Goal: Task Accomplishment & Management: Complete application form

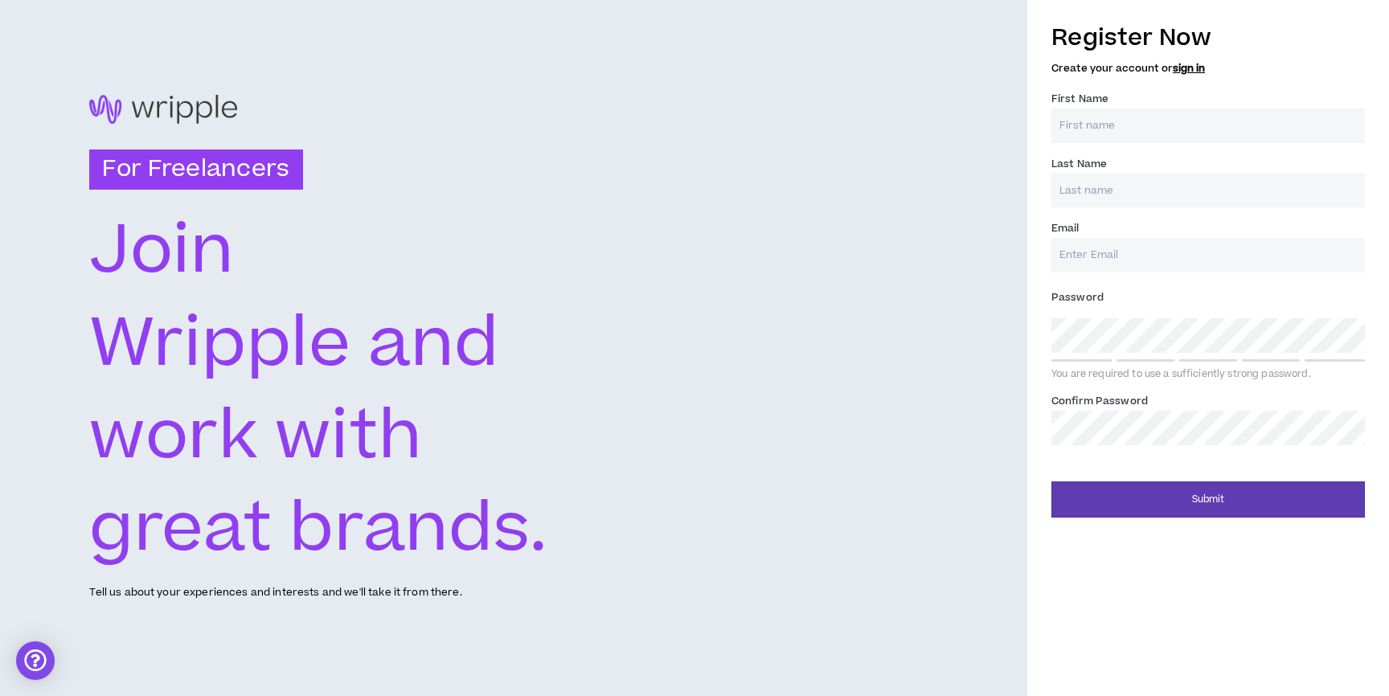
click at [1186, 62] on link "sign in" at bounding box center [1189, 68] width 32 height 14
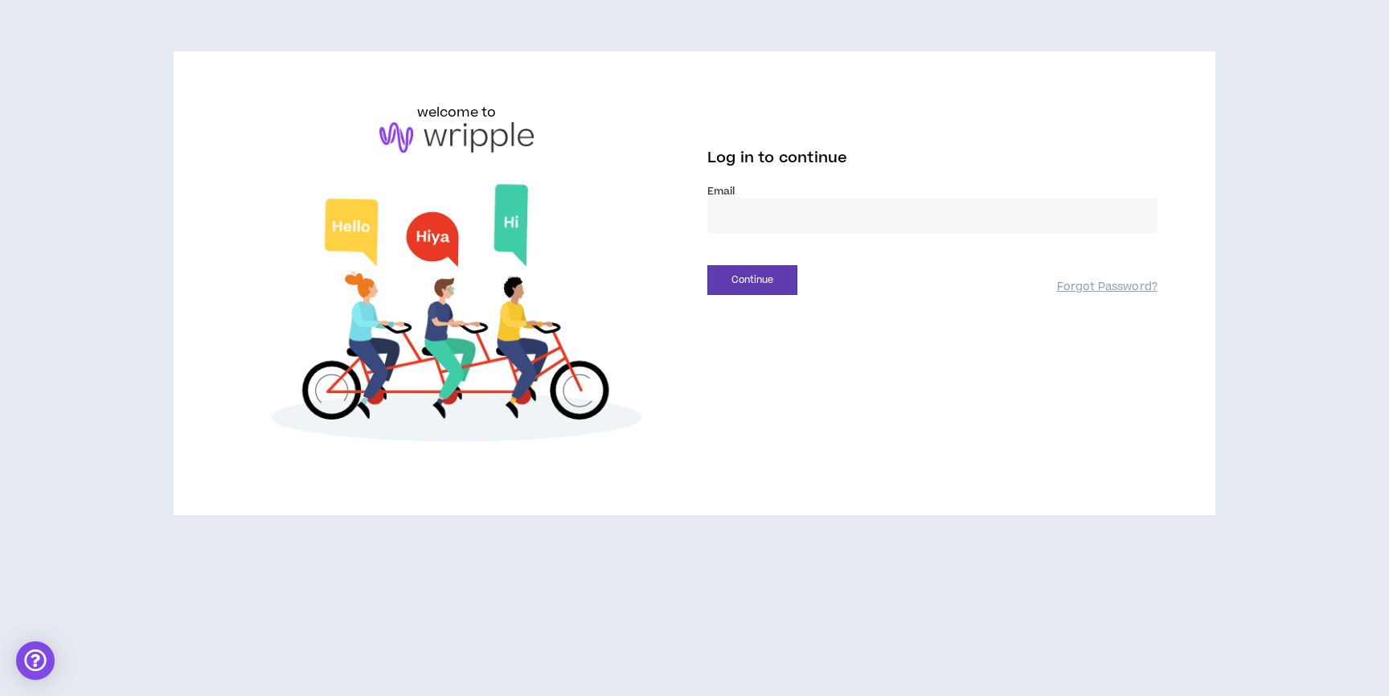
click at [776, 232] on input "email" at bounding box center [932, 216] width 450 height 35
type input "**********"
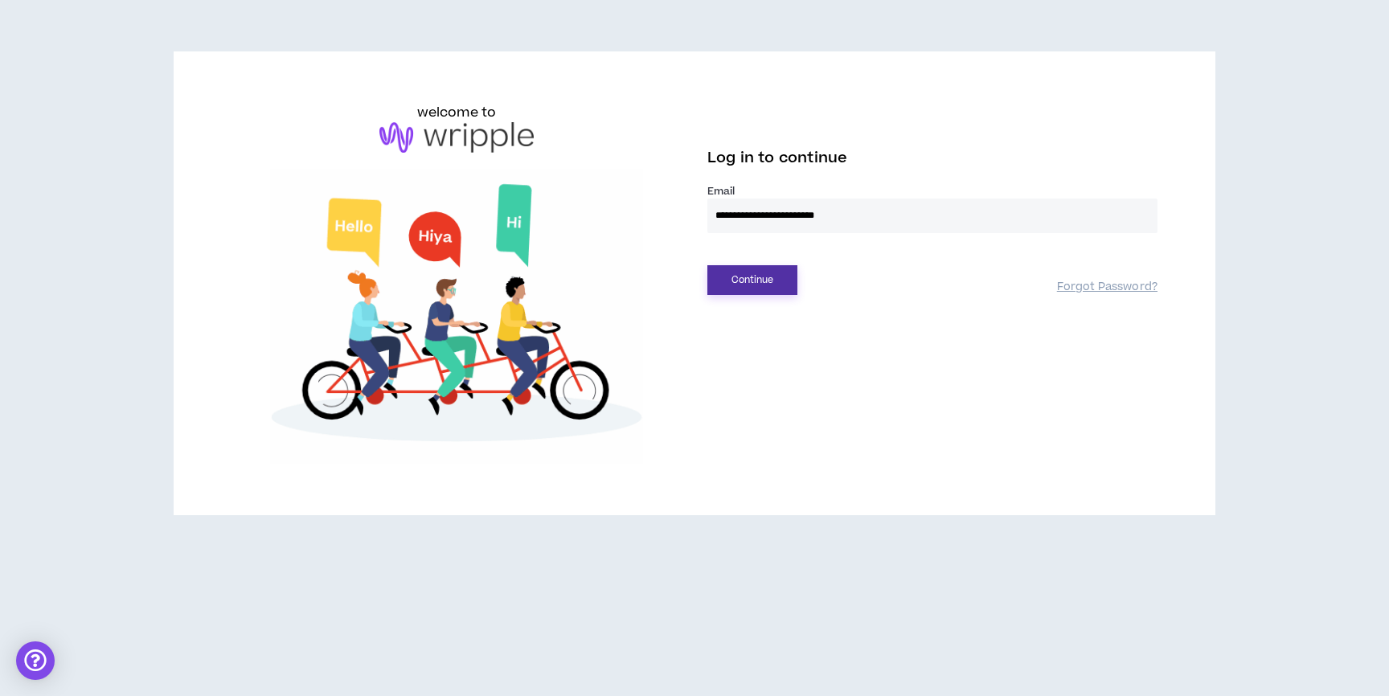
click at [793, 274] on button "Continue" at bounding box center [752, 280] width 90 height 30
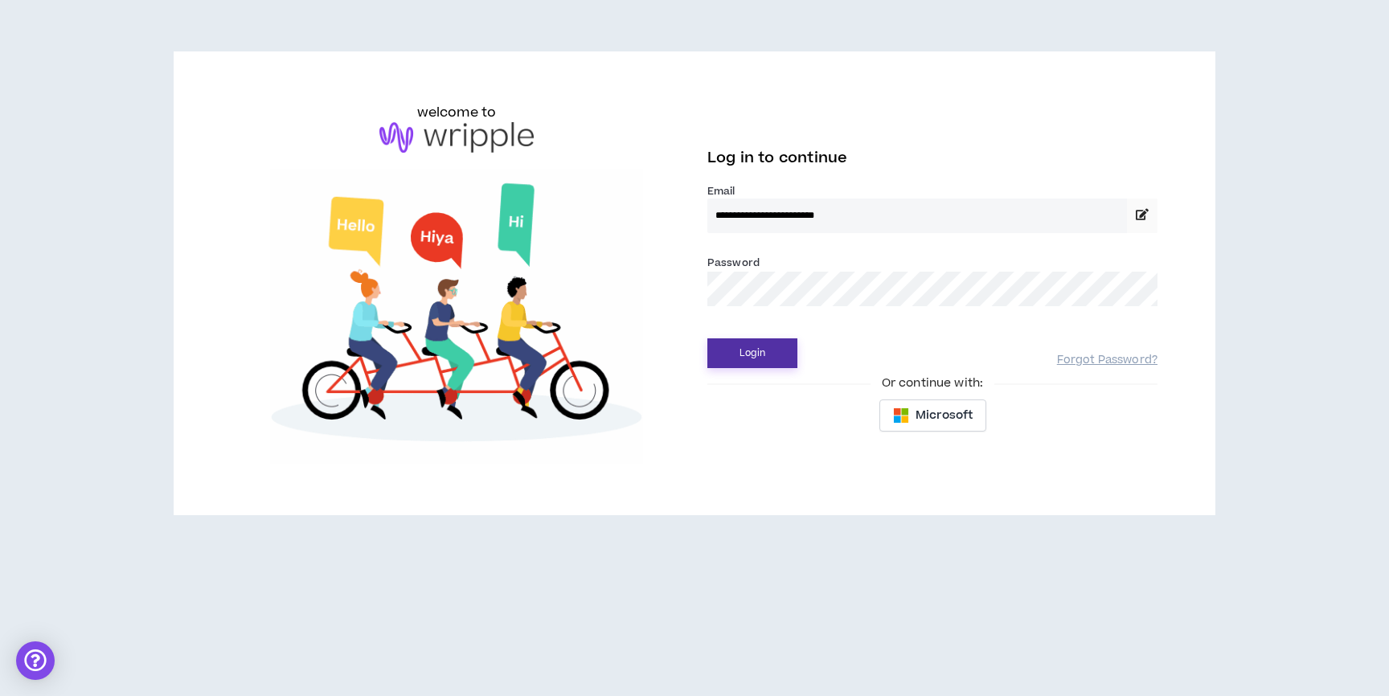
click at [749, 342] on button "Login" at bounding box center [752, 353] width 90 height 30
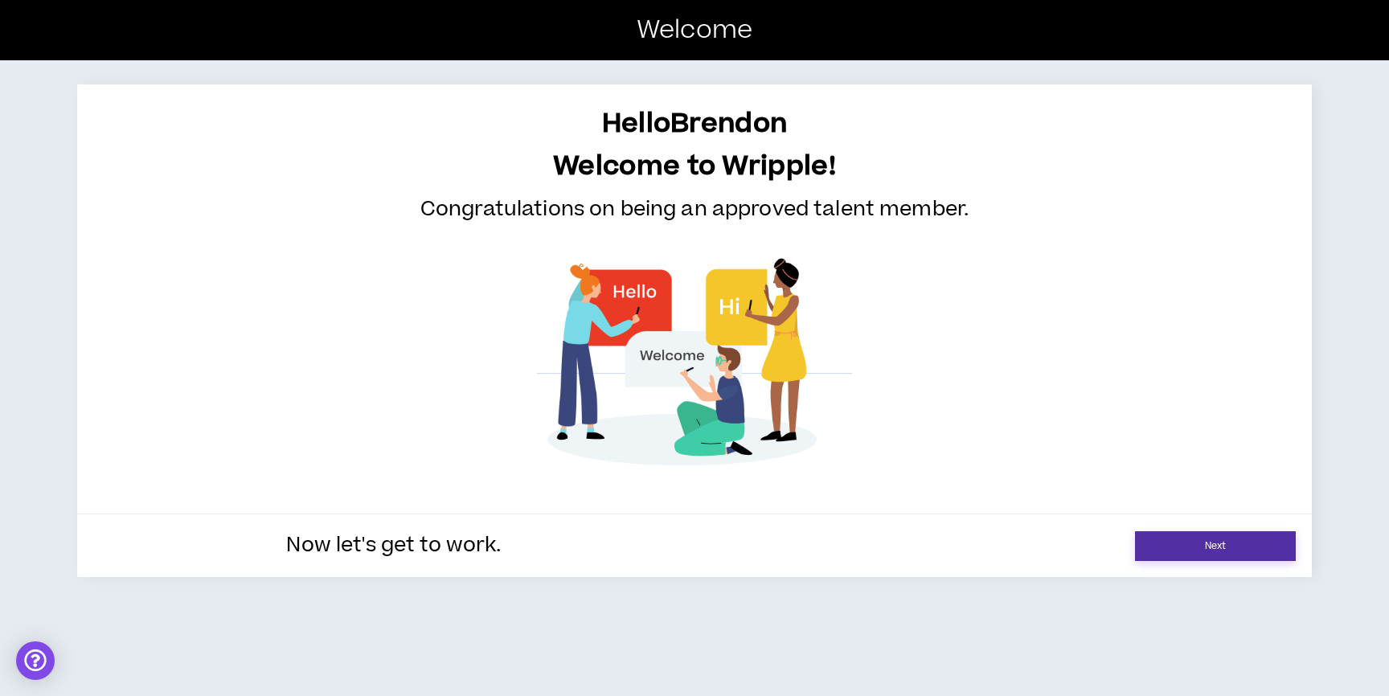
click at [1202, 555] on link "Next" at bounding box center [1215, 546] width 161 height 30
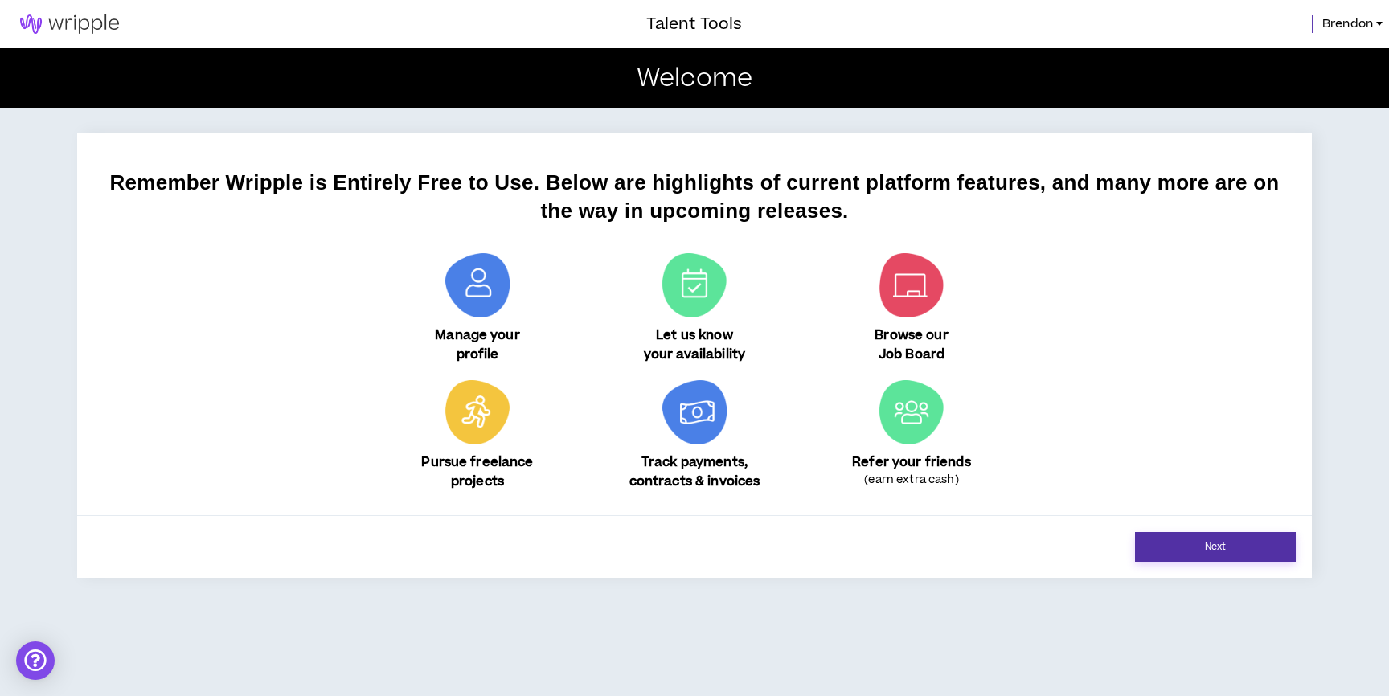
click at [1183, 538] on link "Next" at bounding box center [1215, 547] width 161 height 30
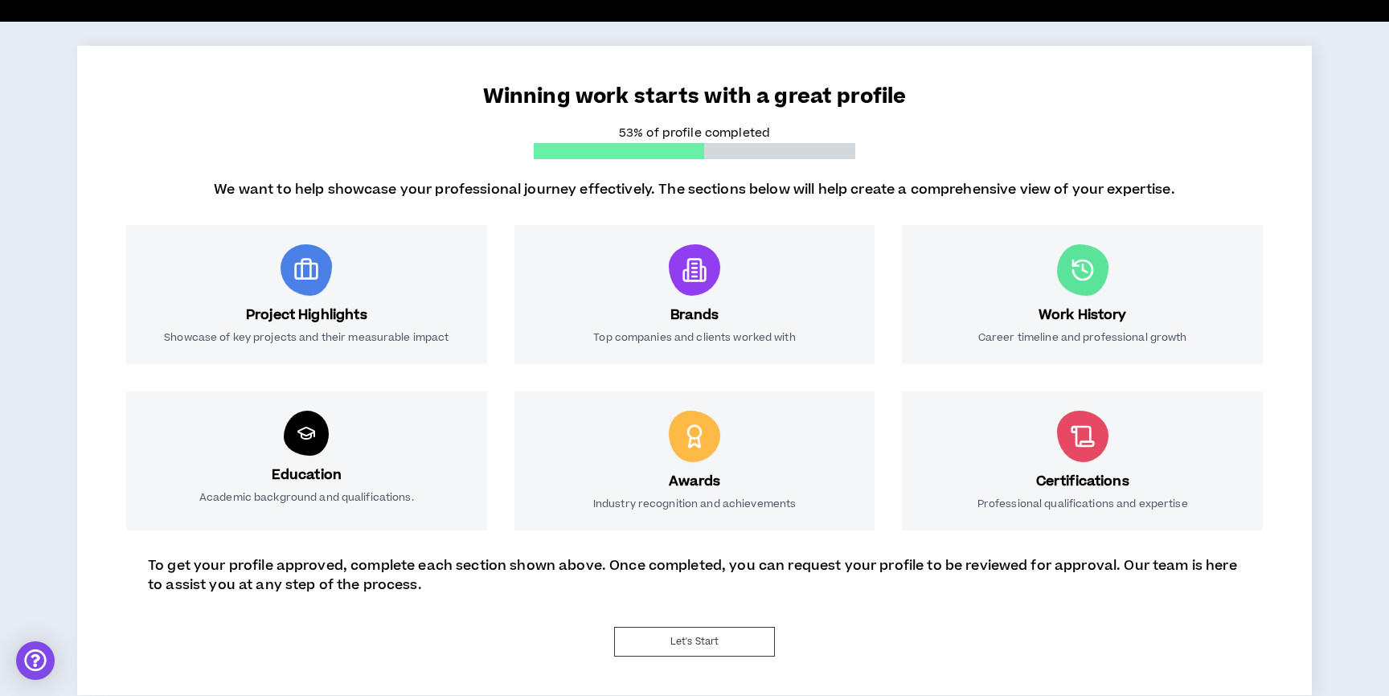
scroll to position [98, 0]
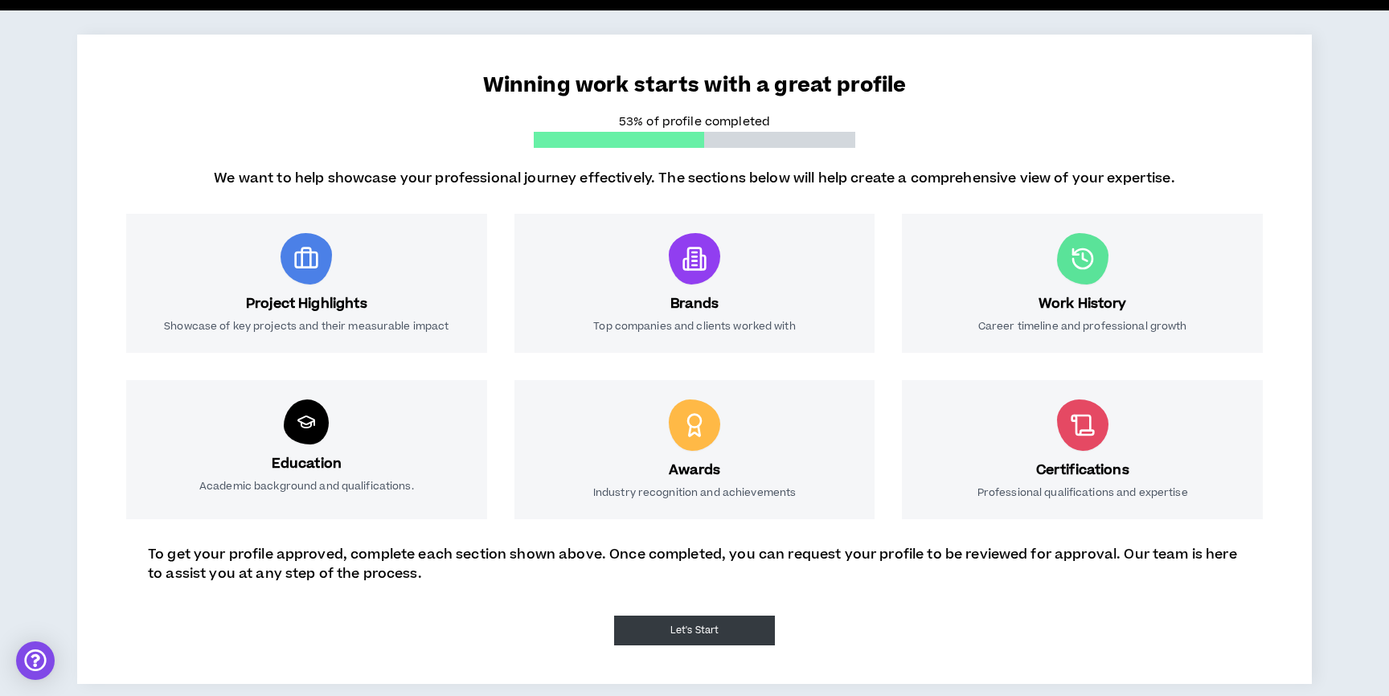
click at [669, 629] on button "Let's Start" at bounding box center [694, 631] width 161 height 30
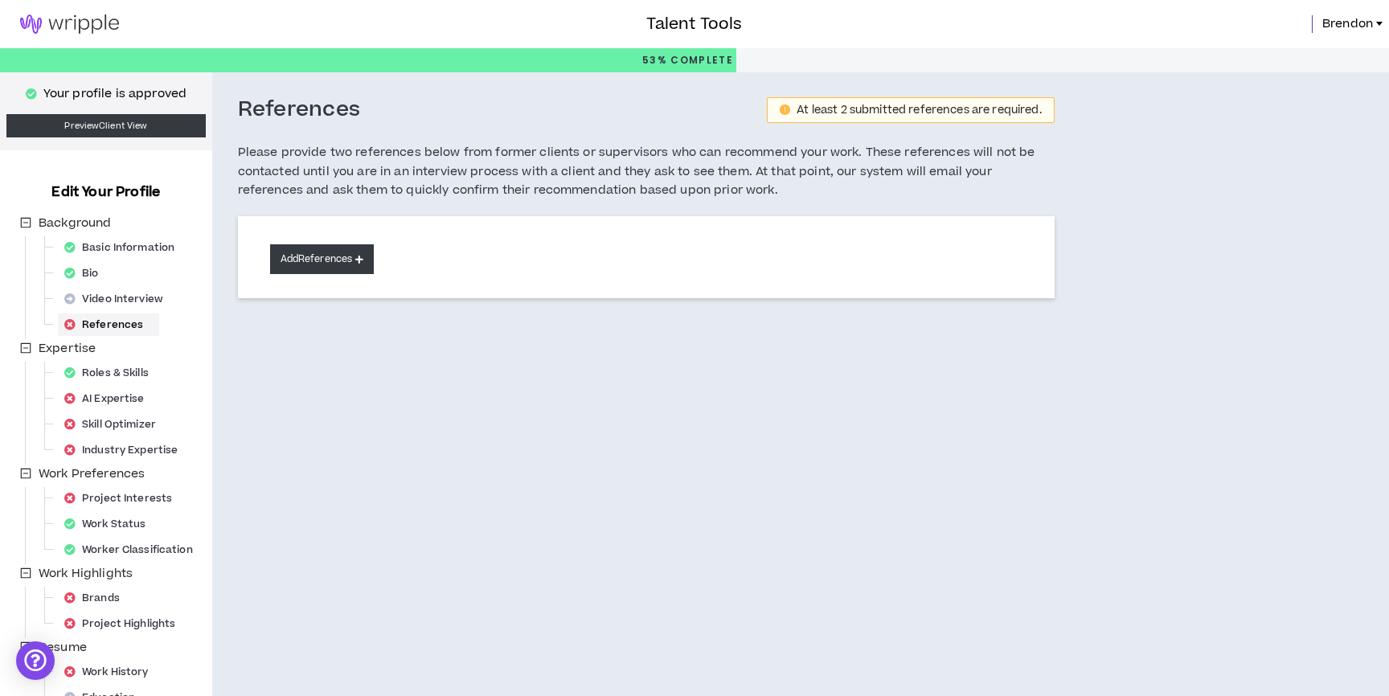
click at [337, 264] on button "Add References" at bounding box center [322, 259] width 104 height 30
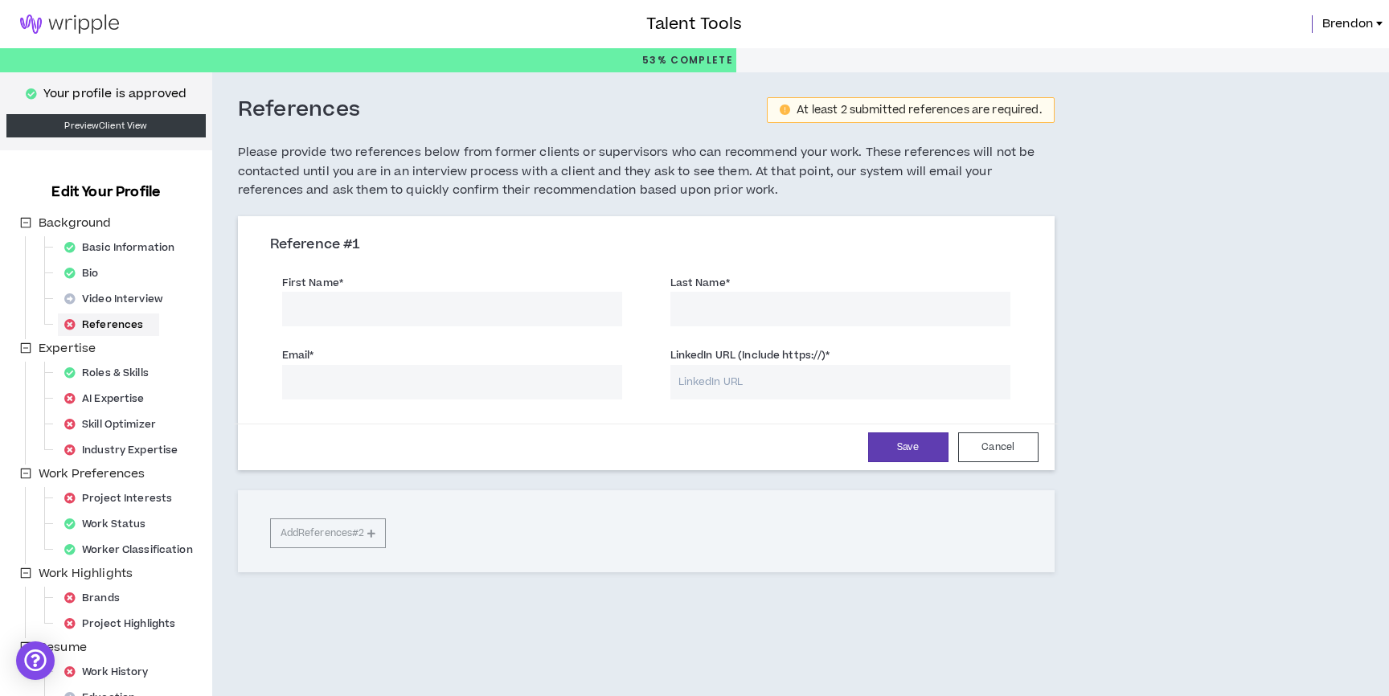
click at [386, 318] on input "First Name *" at bounding box center [452, 309] width 340 height 35
type input "[PERSON_NAME]"
type input "a"
type input "[EMAIL_ADDRESS][PERSON_NAME]com"
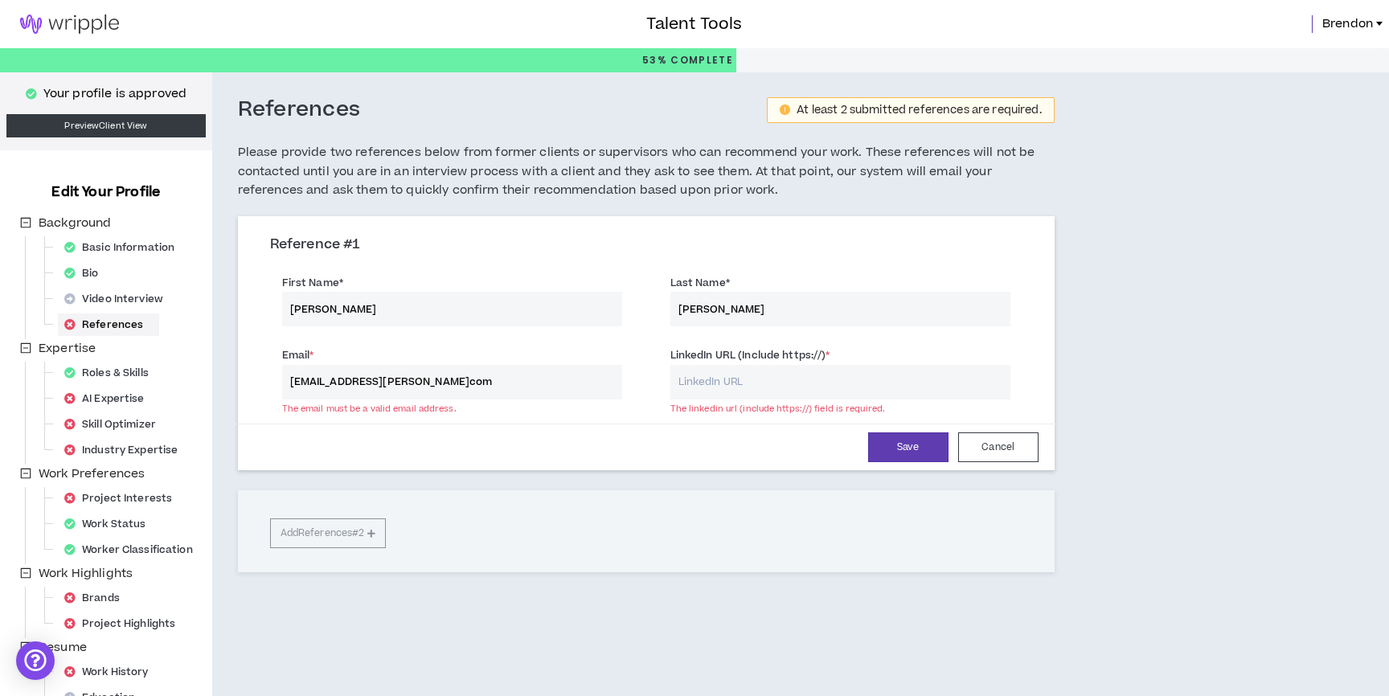
paste input "[URL][DOMAIN_NAME]"
type input "[URL][DOMAIN_NAME]"
click at [907, 454] on button "Save" at bounding box center [908, 447] width 80 height 30
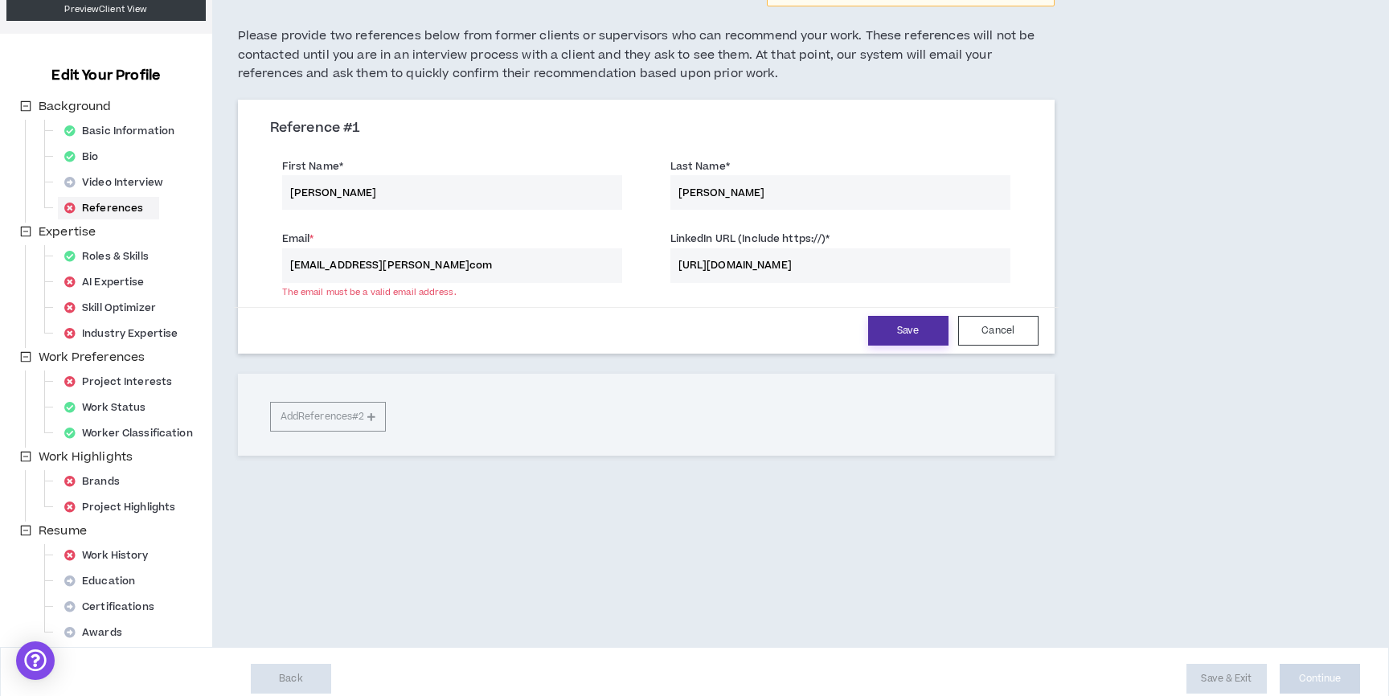
scroll to position [131, 0]
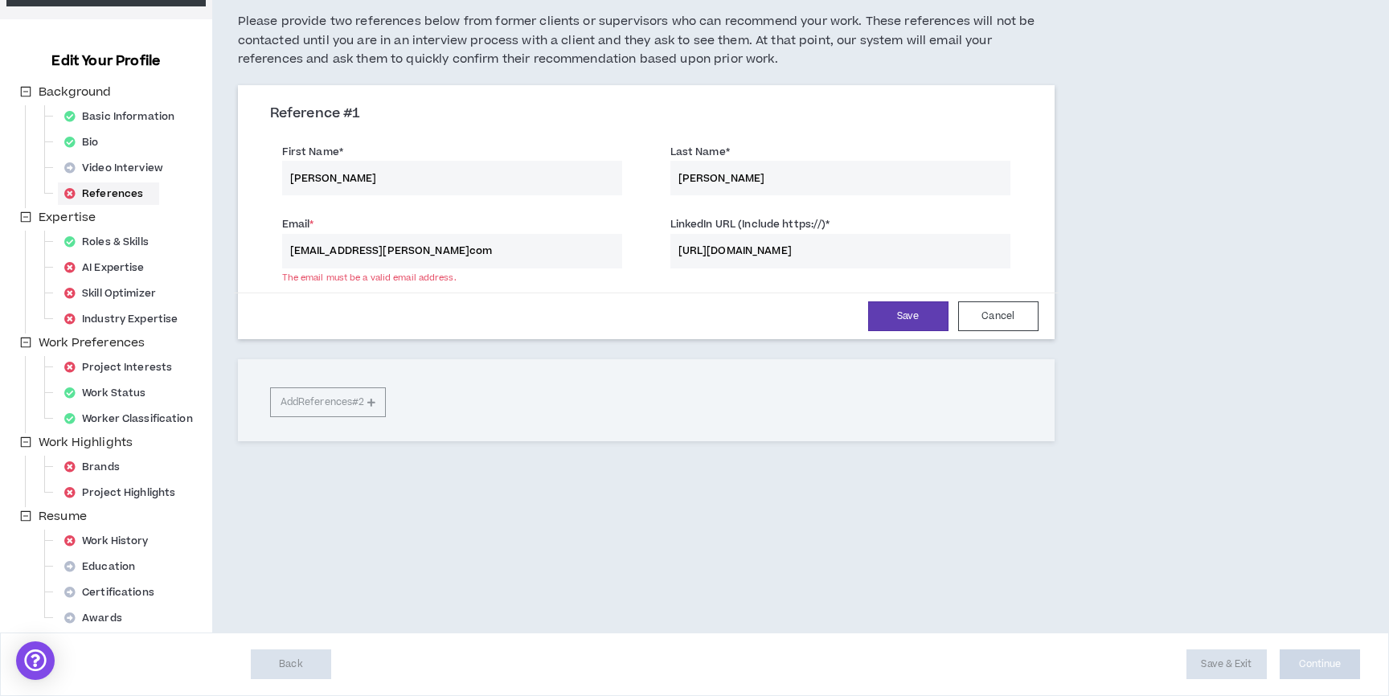
click at [329, 406] on div "Reference # 1 First Name * [PERSON_NAME] Last Name * [PERSON_NAME] Email * [PER…" at bounding box center [646, 262] width 817 height 355
click at [383, 401] on div "Reference # 1 First Name * [PERSON_NAME] Last Name * [PERSON_NAME] Email * [PER…" at bounding box center [646, 262] width 817 height 355
click at [884, 318] on button "Save" at bounding box center [908, 316] width 80 height 30
click at [916, 311] on button "Save" at bounding box center [908, 316] width 80 height 30
click at [446, 252] on input "[EMAIL_ADDRESS][PERSON_NAME]com" at bounding box center [452, 251] width 340 height 35
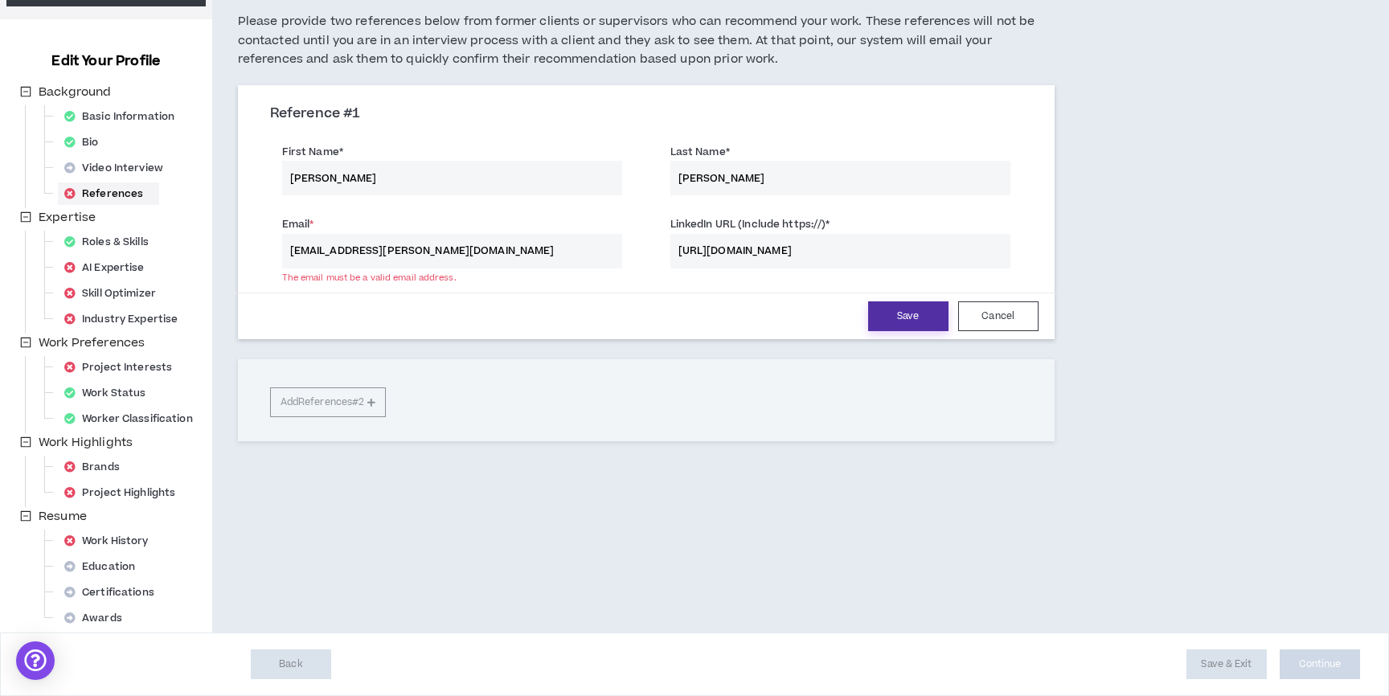
type input "[EMAIL_ADDRESS][PERSON_NAME][DOMAIN_NAME]"
click at [877, 320] on button "Save" at bounding box center [908, 316] width 80 height 30
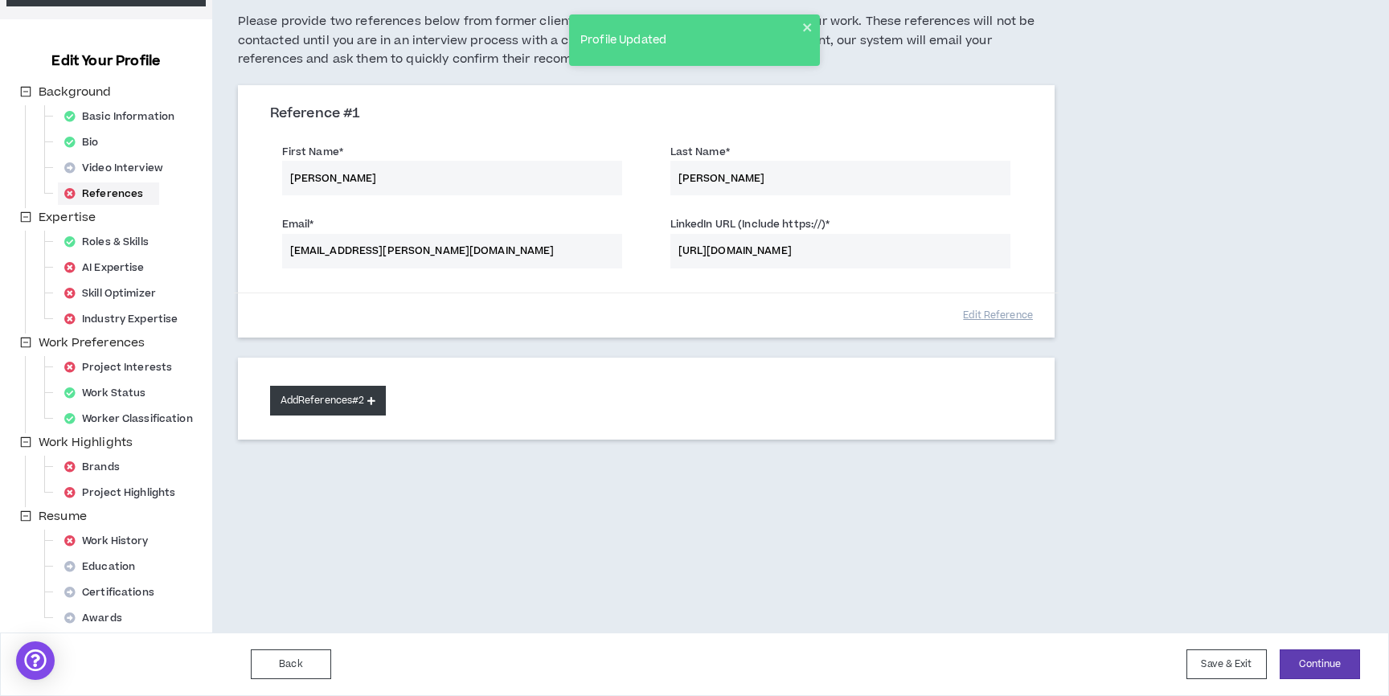
click at [367, 397] on button "Add References #2" at bounding box center [328, 401] width 117 height 30
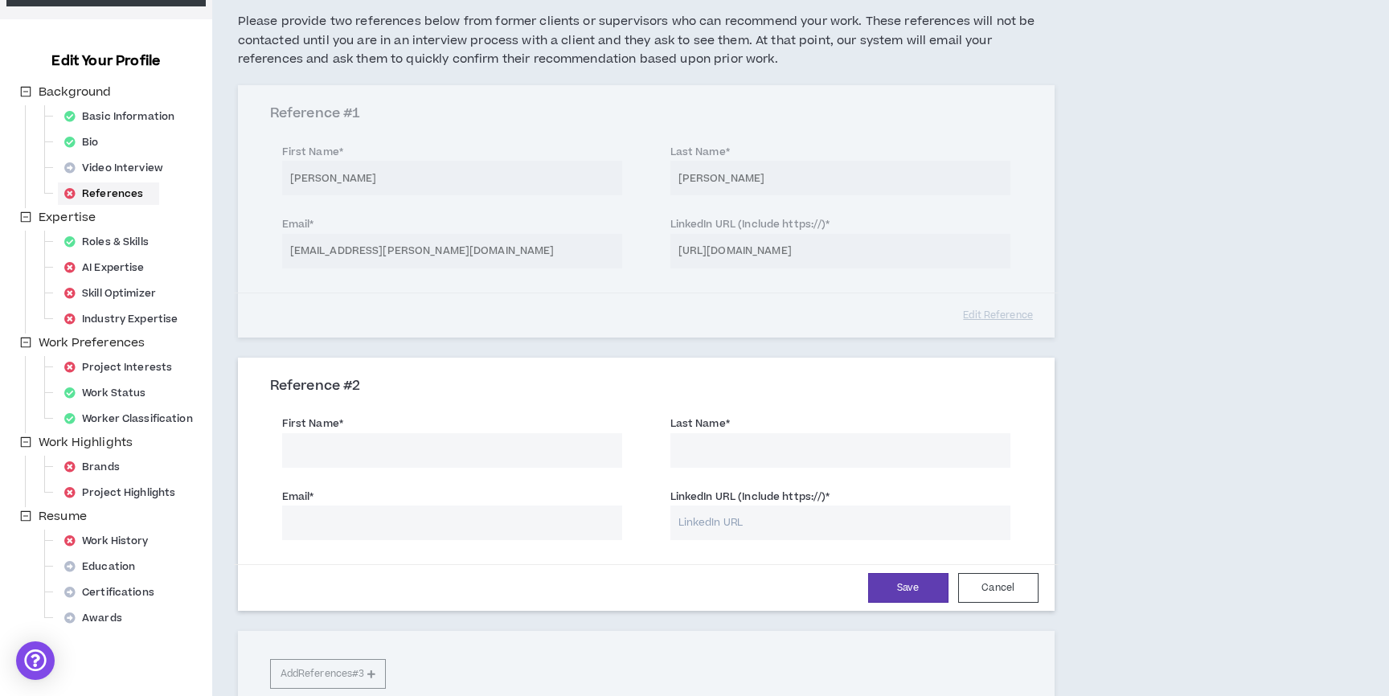
click at [351, 458] on input "First Name *" at bounding box center [452, 450] width 340 height 35
click at [368, 441] on input "First Name *" at bounding box center [452, 450] width 340 height 35
type input "[PERSON_NAME]"
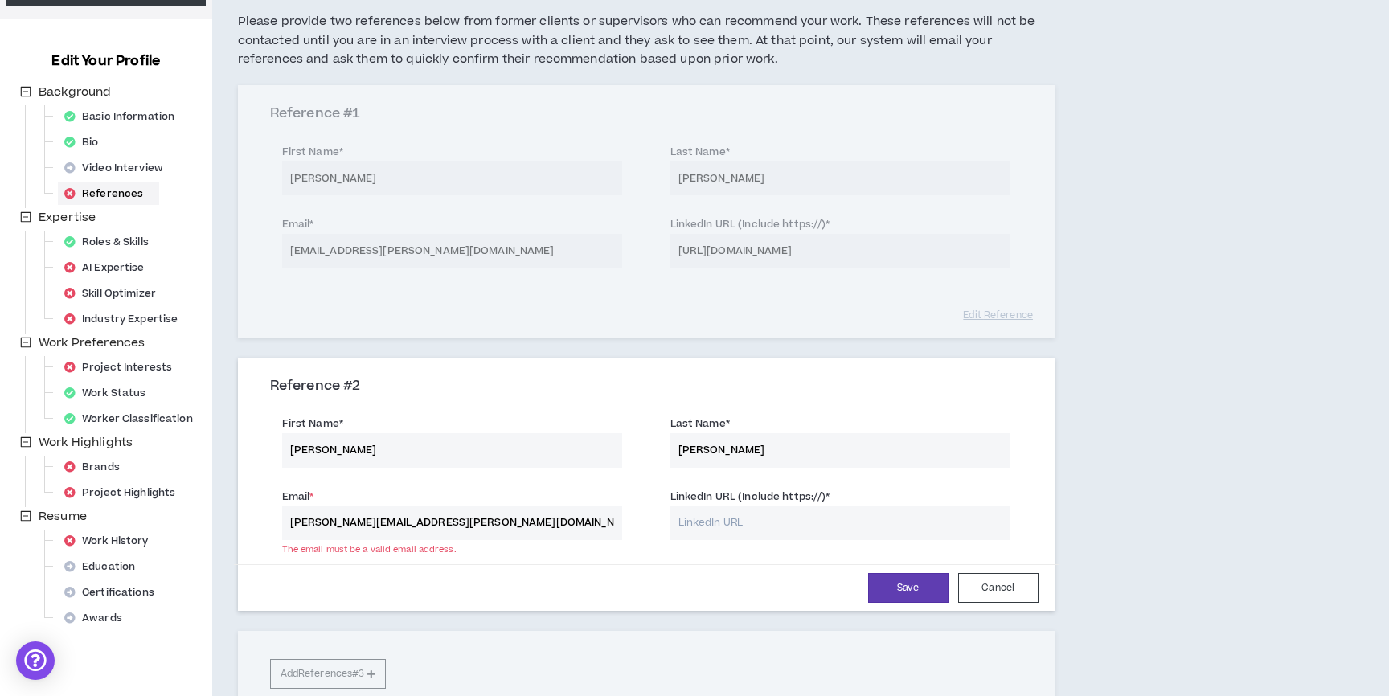
type input "[PERSON_NAME][EMAIL_ADDRESS][PERSON_NAME][DOMAIN_NAME]"
type input "w"
paste input "[URL][DOMAIN_NAME][PERSON_NAME]"
type input "[URL][DOMAIN_NAME][PERSON_NAME]"
click at [917, 589] on button "Save" at bounding box center [908, 588] width 80 height 30
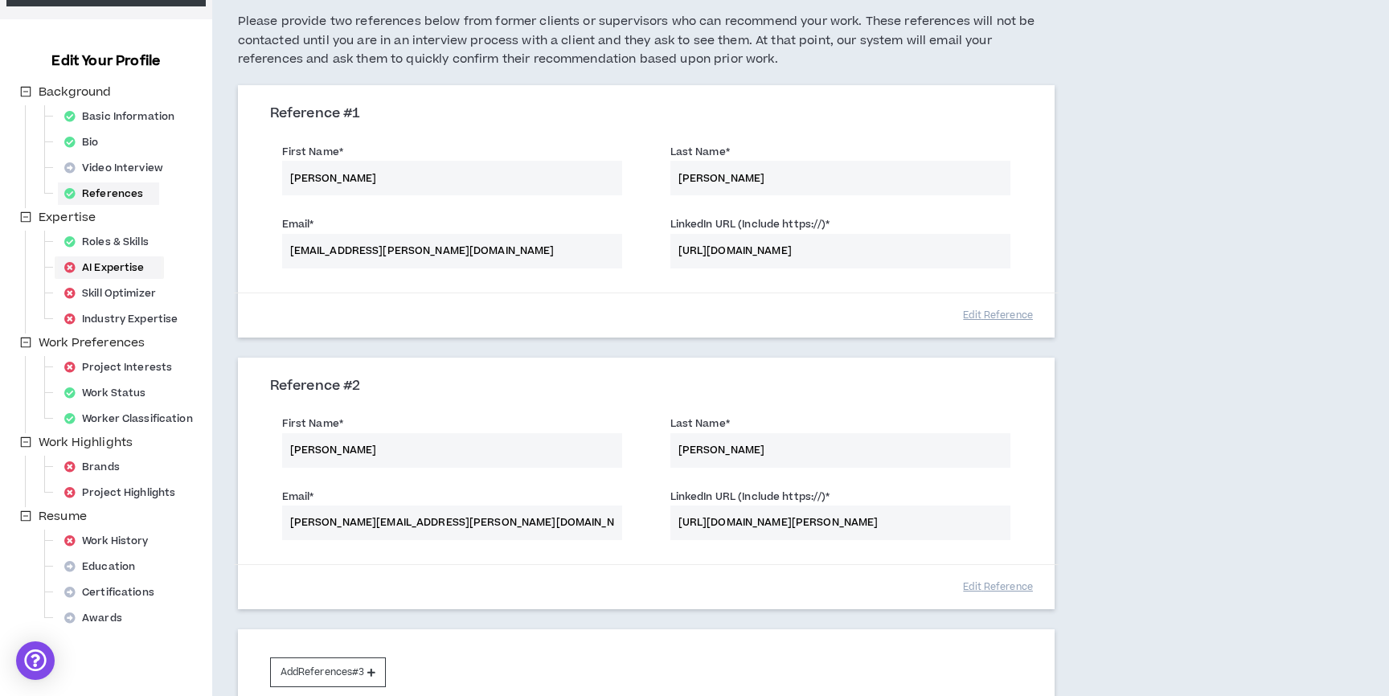
click at [119, 260] on div "AI Expertise" at bounding box center [109, 267] width 103 height 23
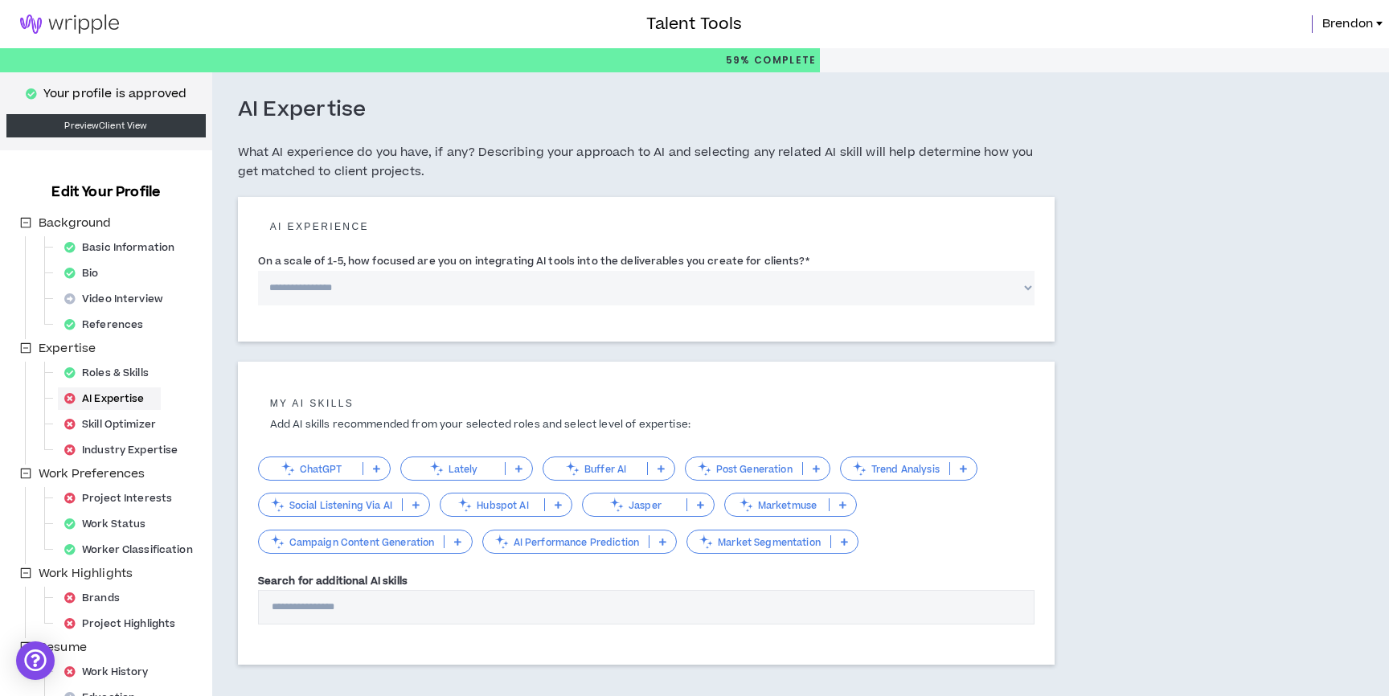
click at [339, 473] on p "ChatGPT" at bounding box center [311, 469] width 104 height 12
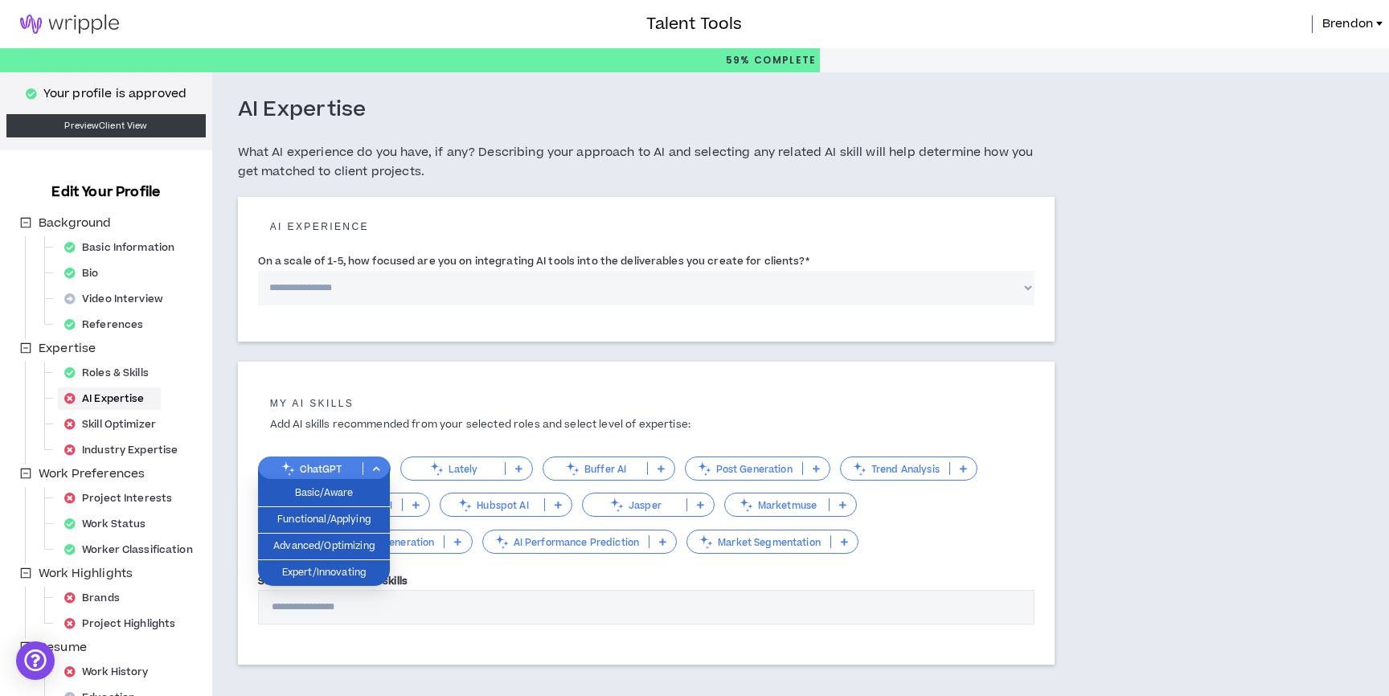
click at [616, 472] on p "Buffer AI" at bounding box center [595, 469] width 104 height 12
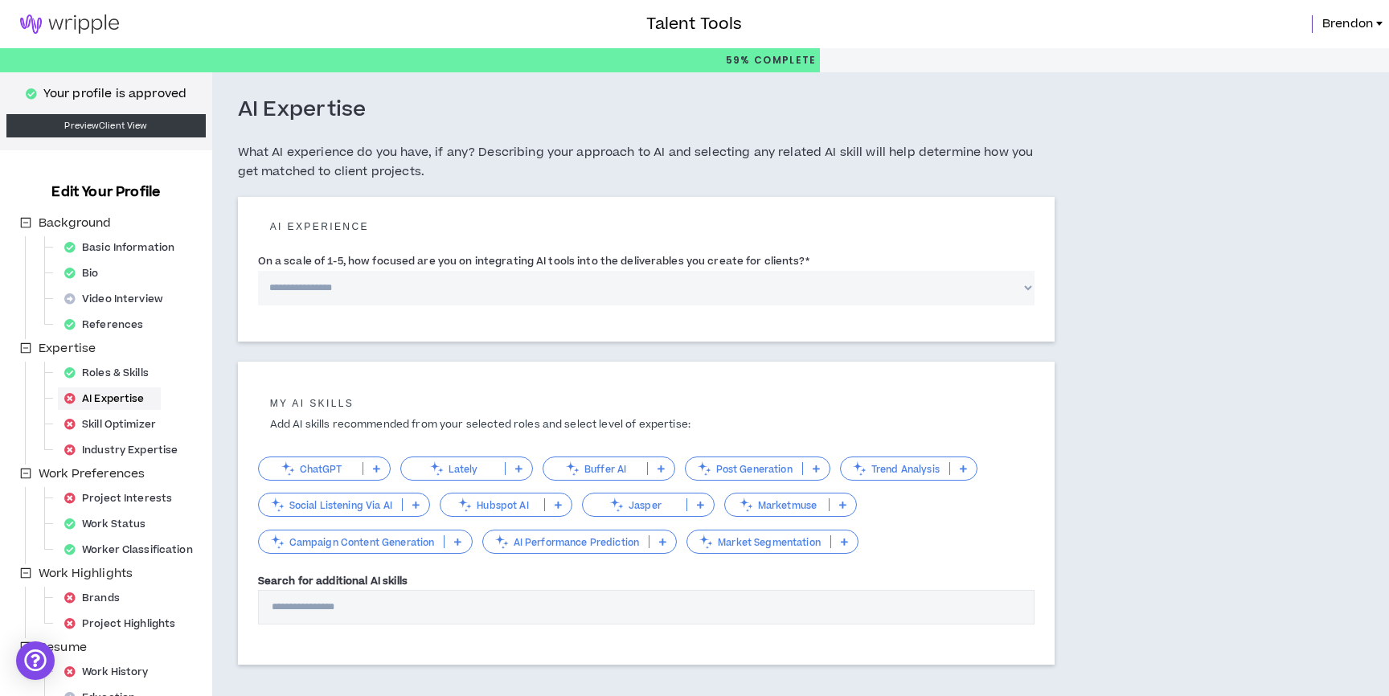
click at [374, 475] on div "ChatGPT" at bounding box center [324, 469] width 133 height 24
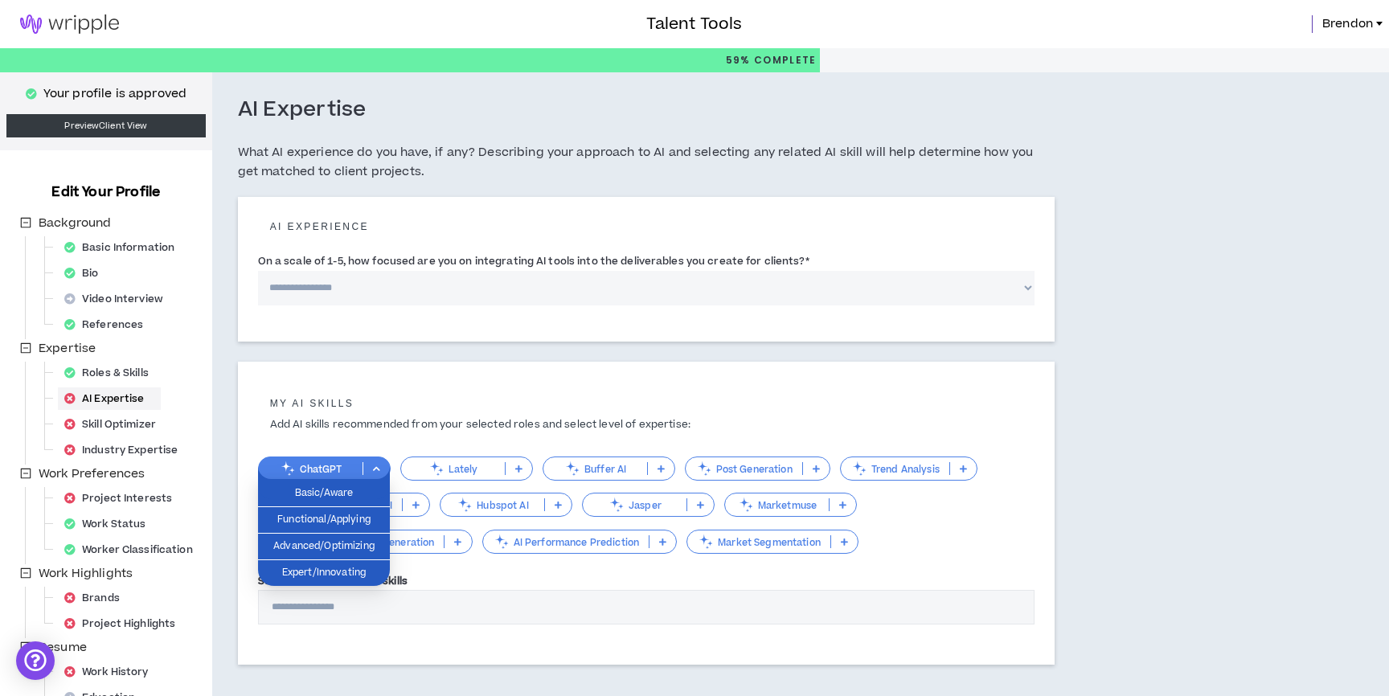
click at [661, 472] on icon at bounding box center [661, 469] width 7 height 8
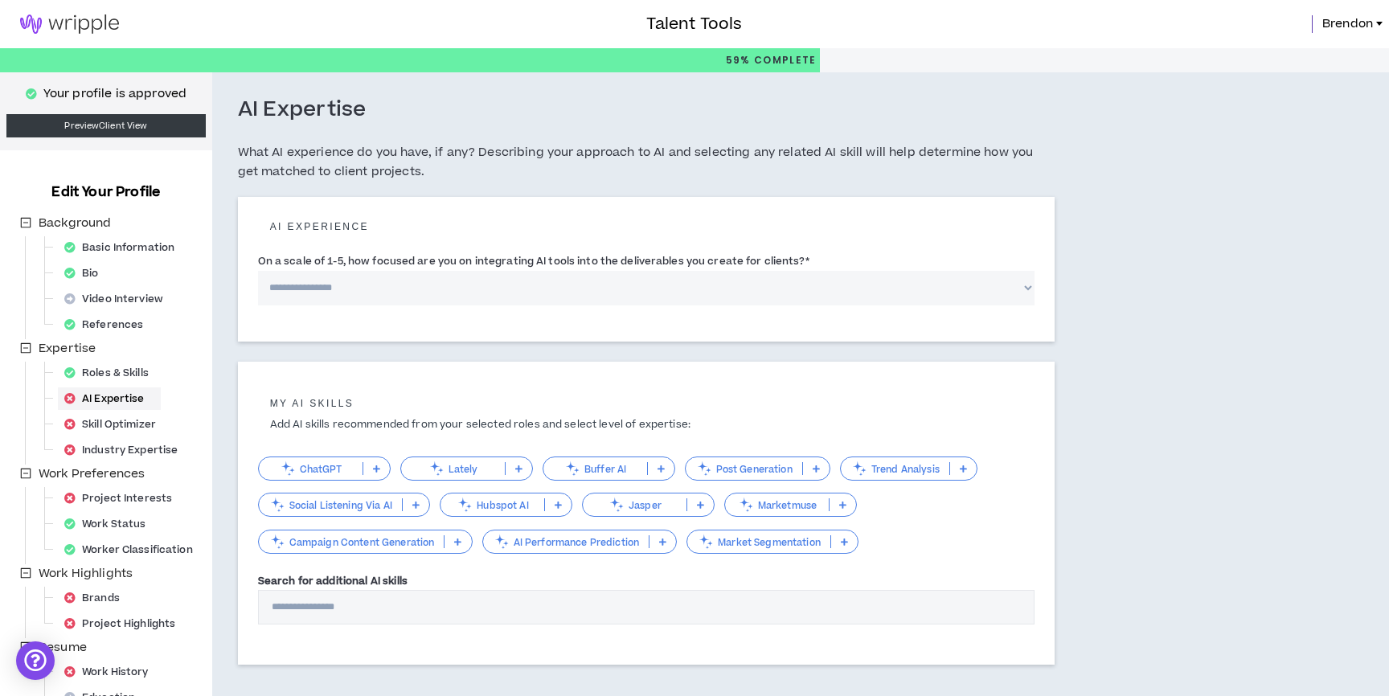
click at [382, 464] on p at bounding box center [376, 468] width 27 height 13
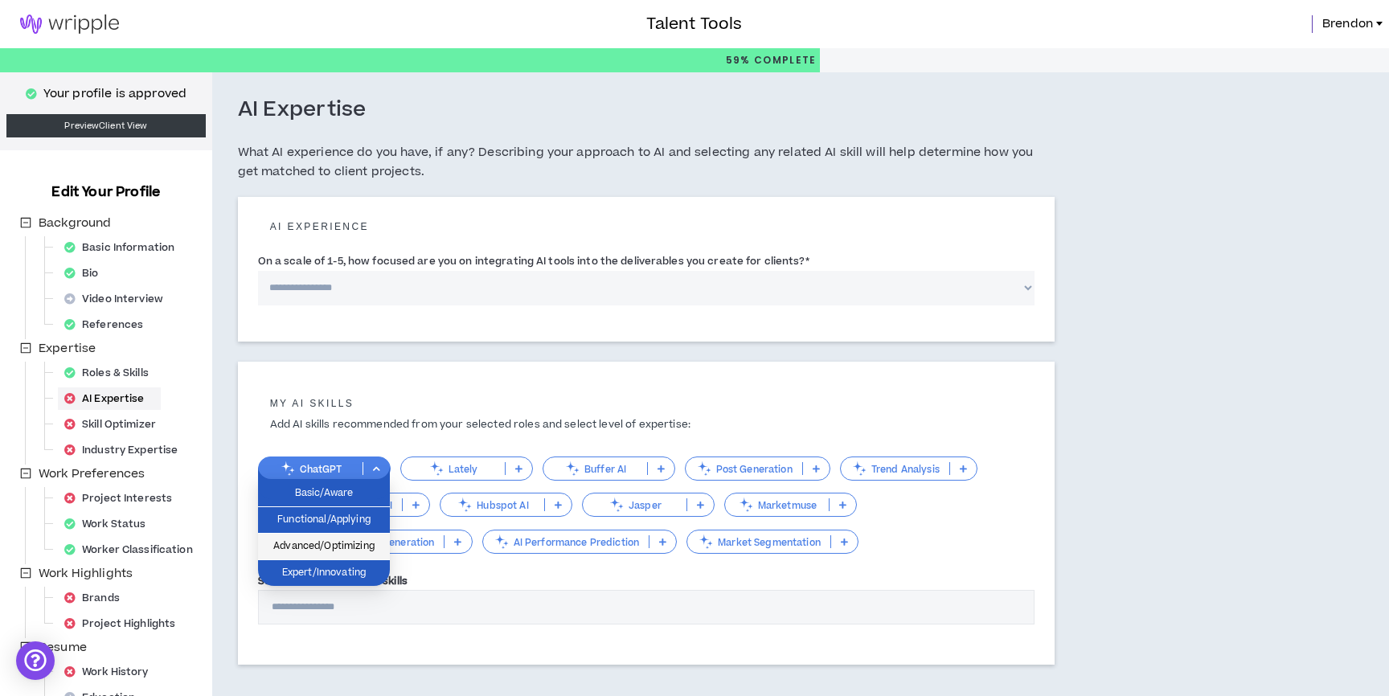
click at [358, 538] on span "Advanced/Optimizing" at bounding box center [324, 547] width 113 height 18
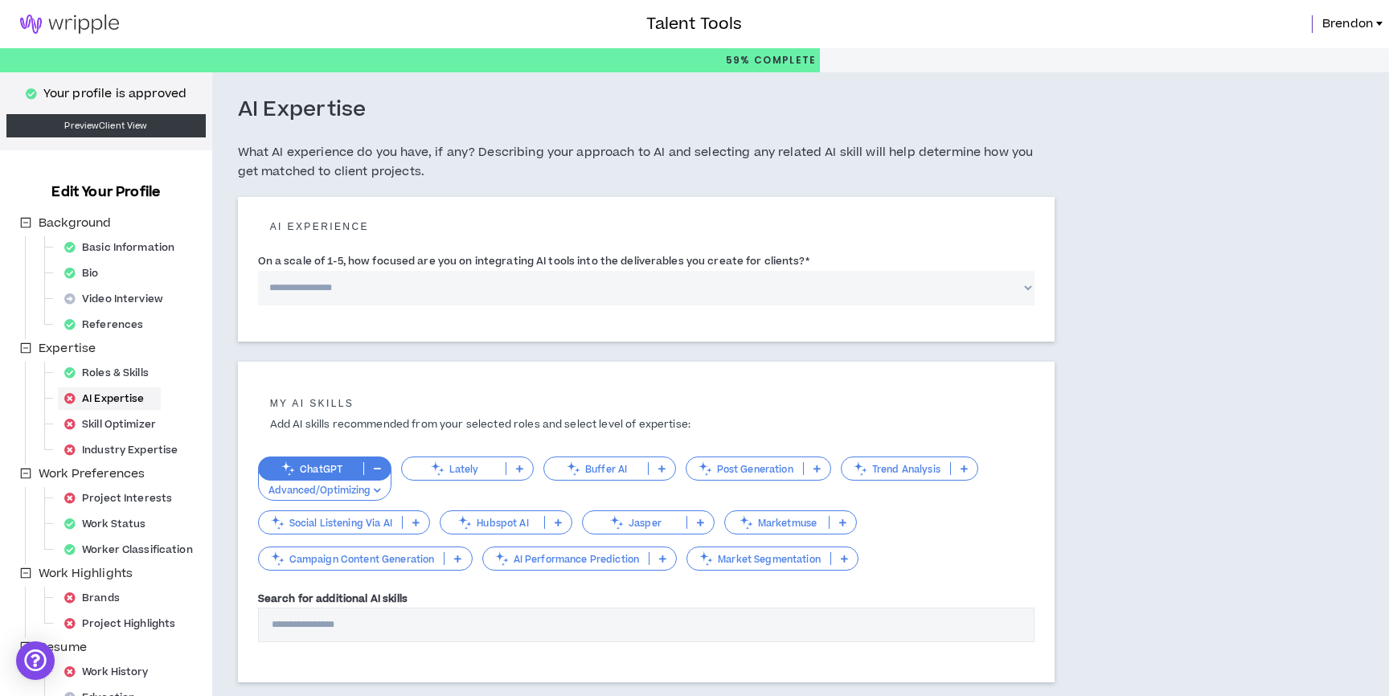
click at [637, 524] on p "Jasper" at bounding box center [635, 523] width 104 height 12
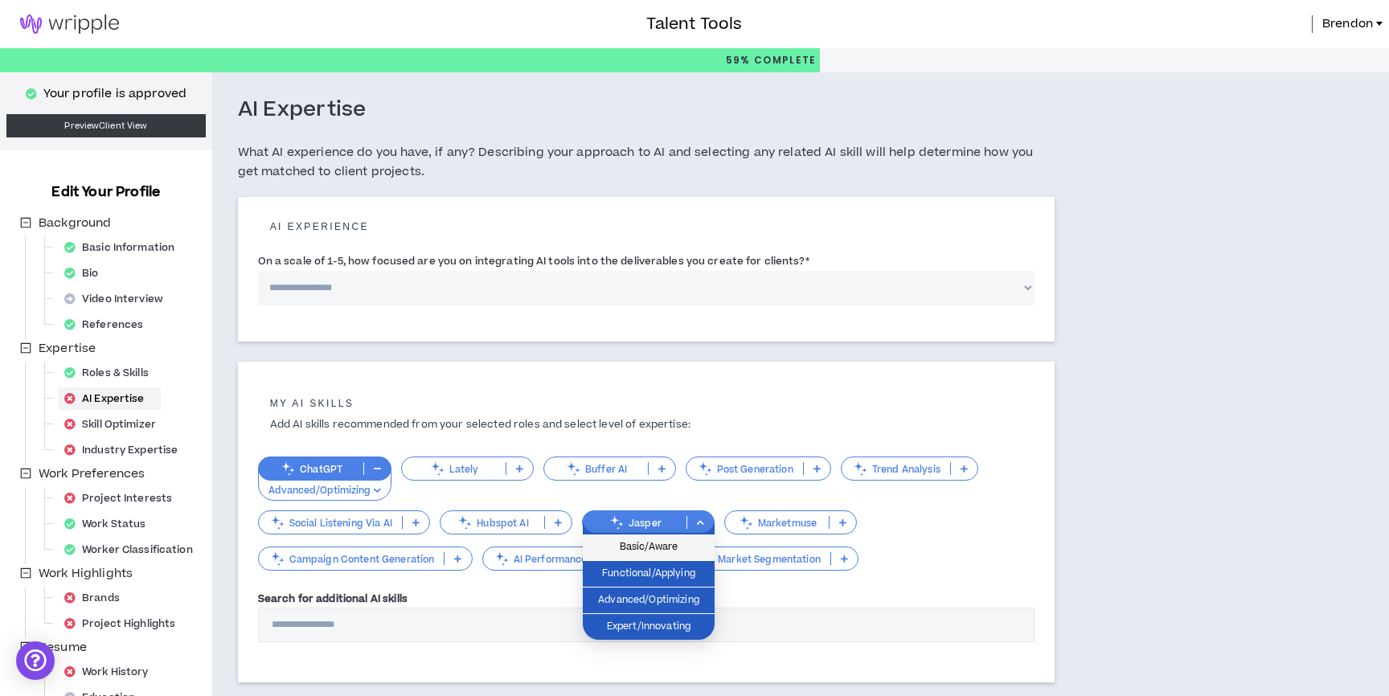
click at [645, 553] on span "Basic/Aware" at bounding box center [648, 548] width 113 height 18
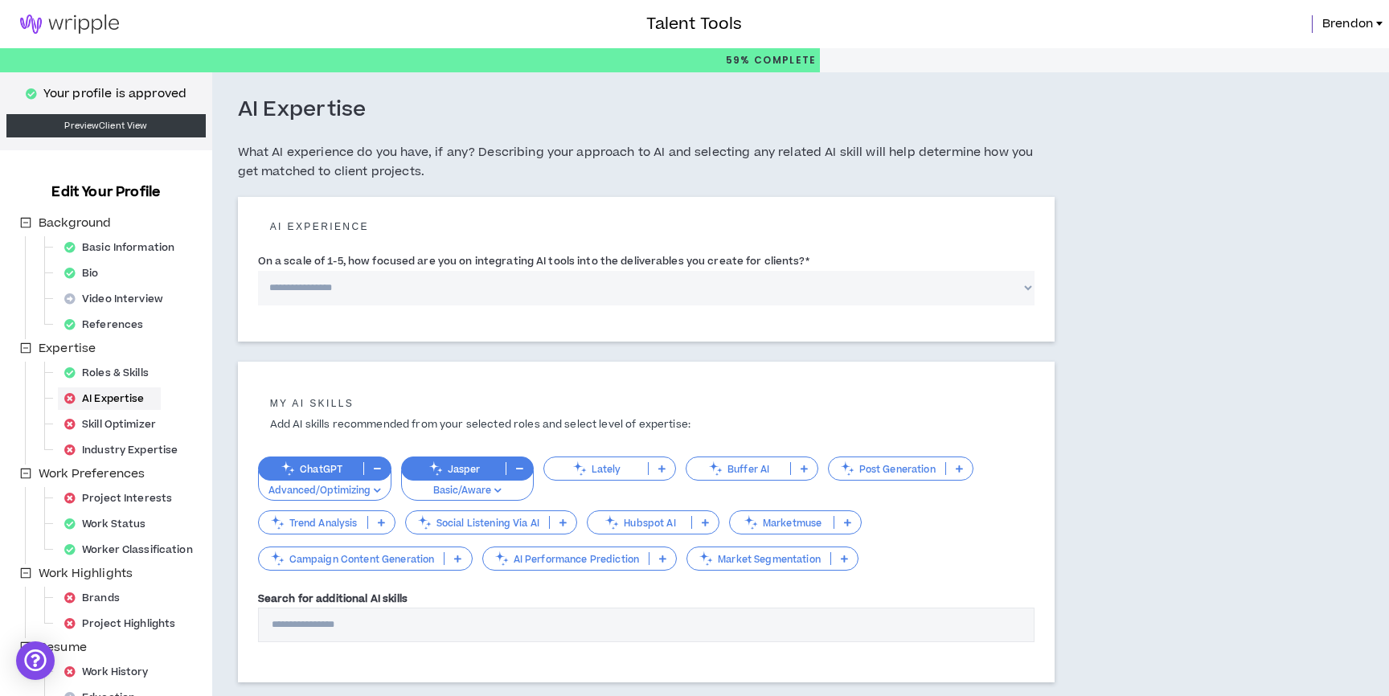
click at [517, 518] on p "Social Listening Via AI" at bounding box center [477, 523] width 143 height 12
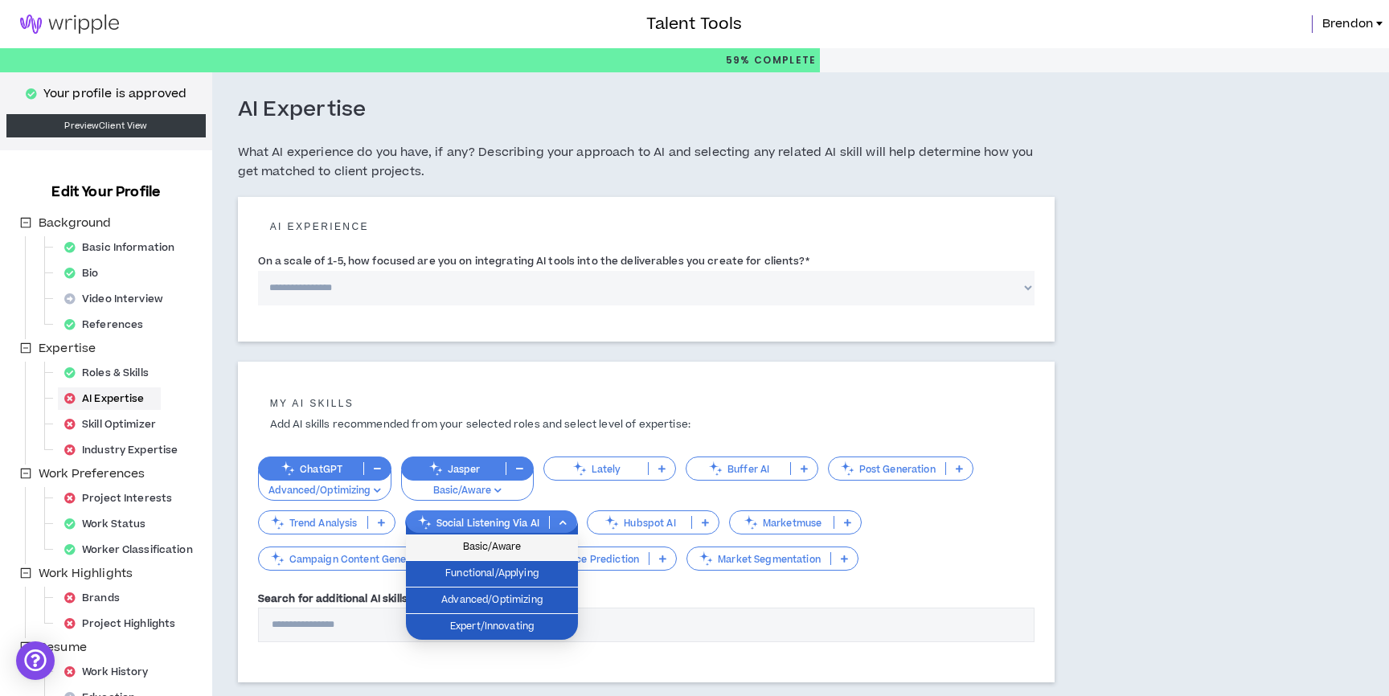
click at [518, 549] on span "Basic/Aware" at bounding box center [492, 548] width 153 height 18
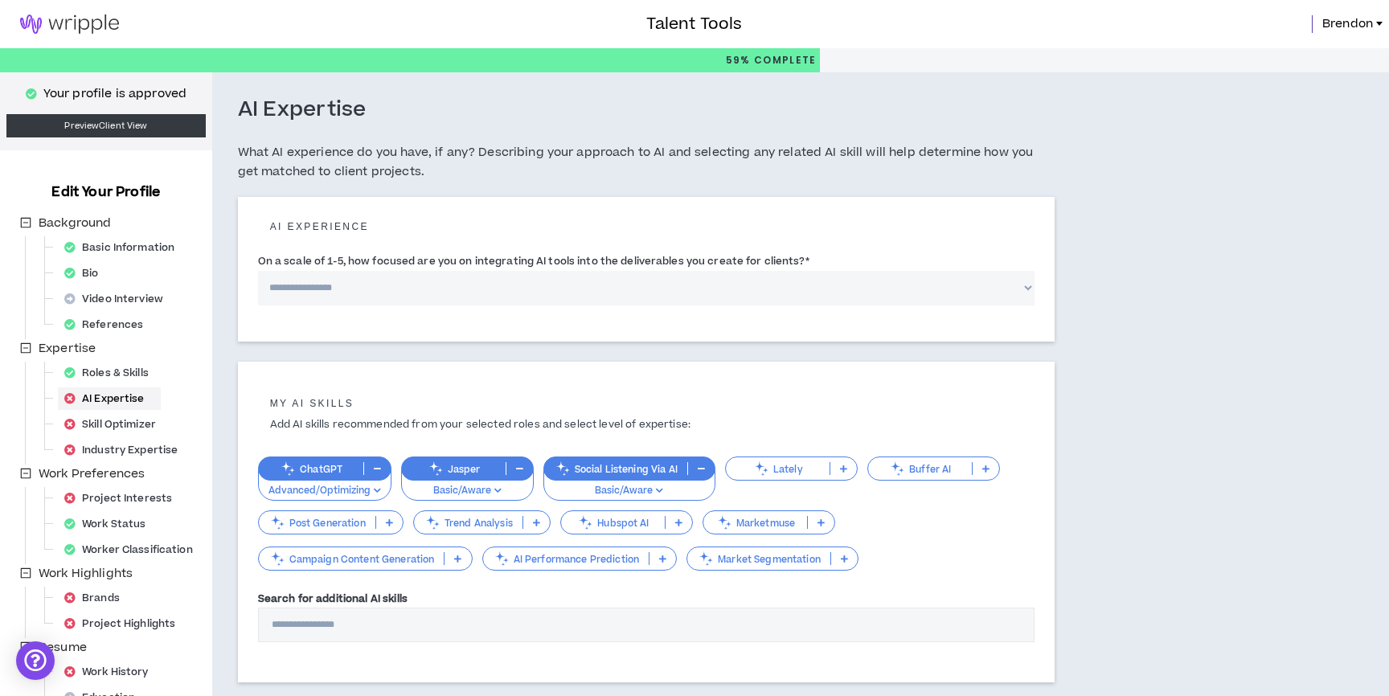
click at [466, 515] on div "Trend Analysis" at bounding box center [481, 522] width 137 height 24
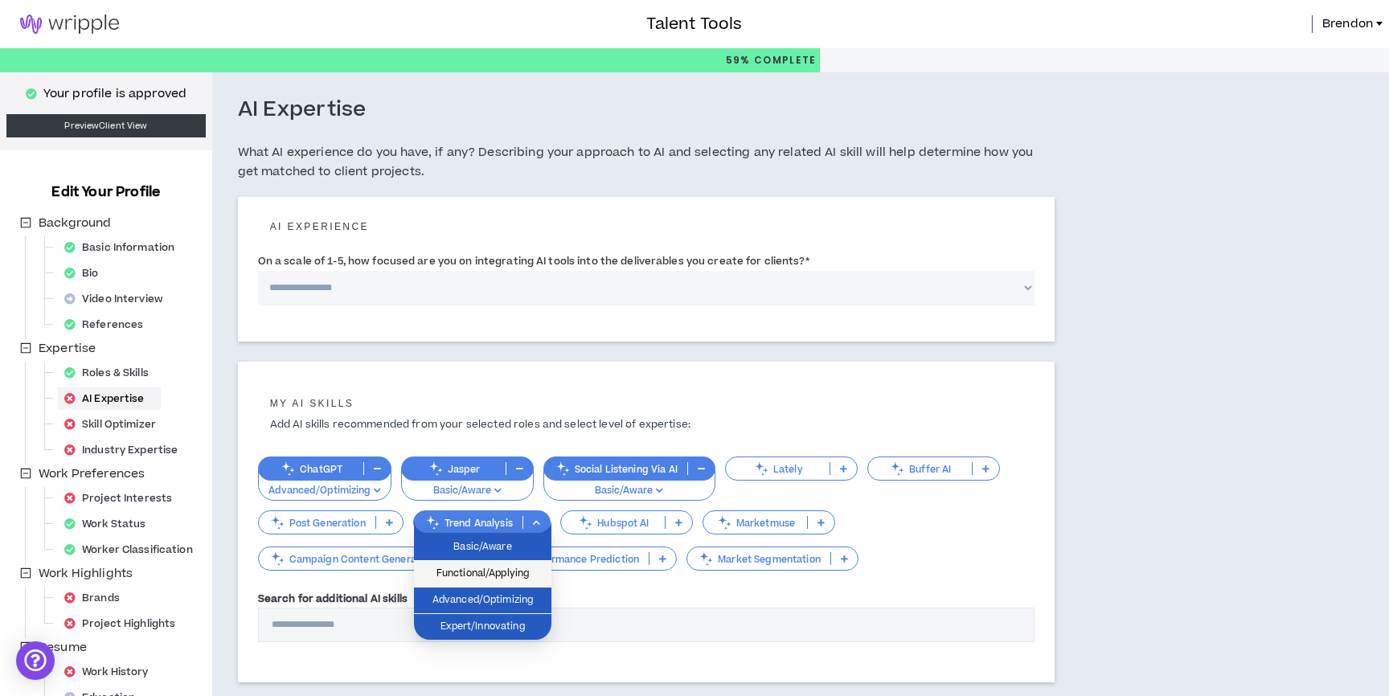
click at [465, 573] on span "Functional/Applying" at bounding box center [483, 574] width 118 height 18
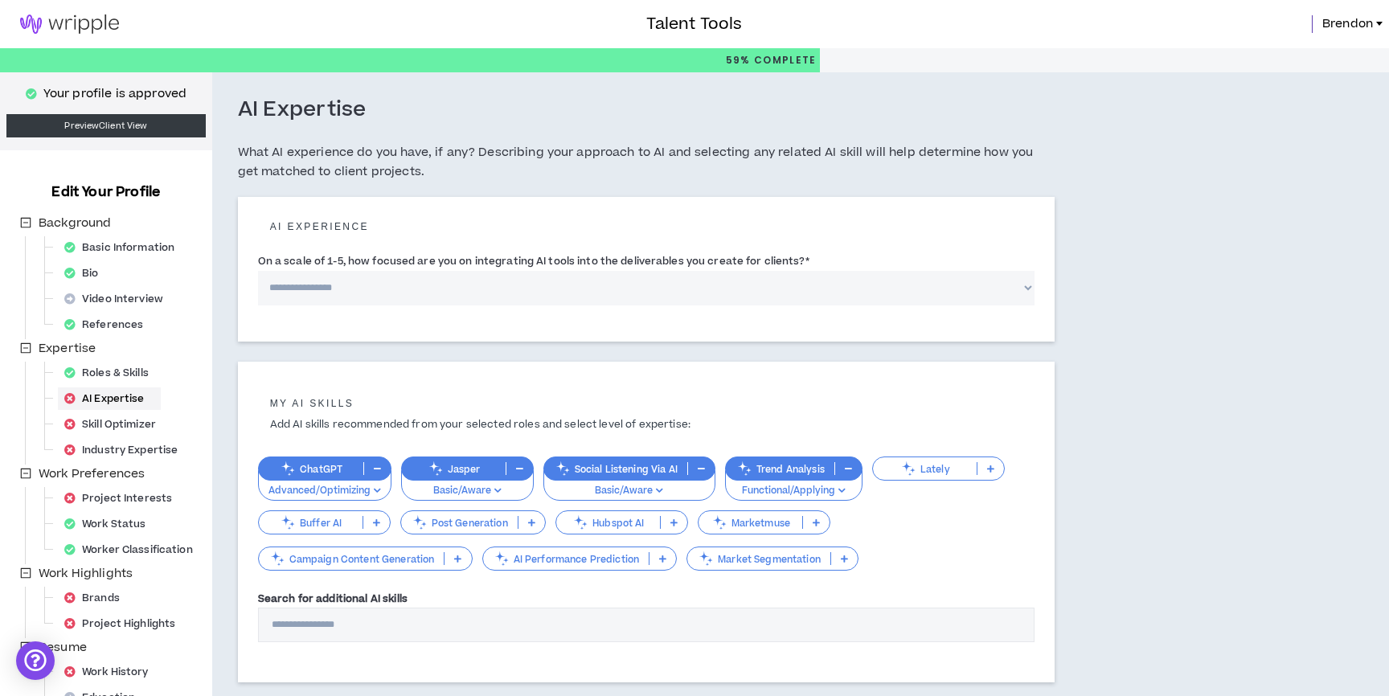
click at [107, 404] on div "AI Expertise" at bounding box center [109, 398] width 103 height 23
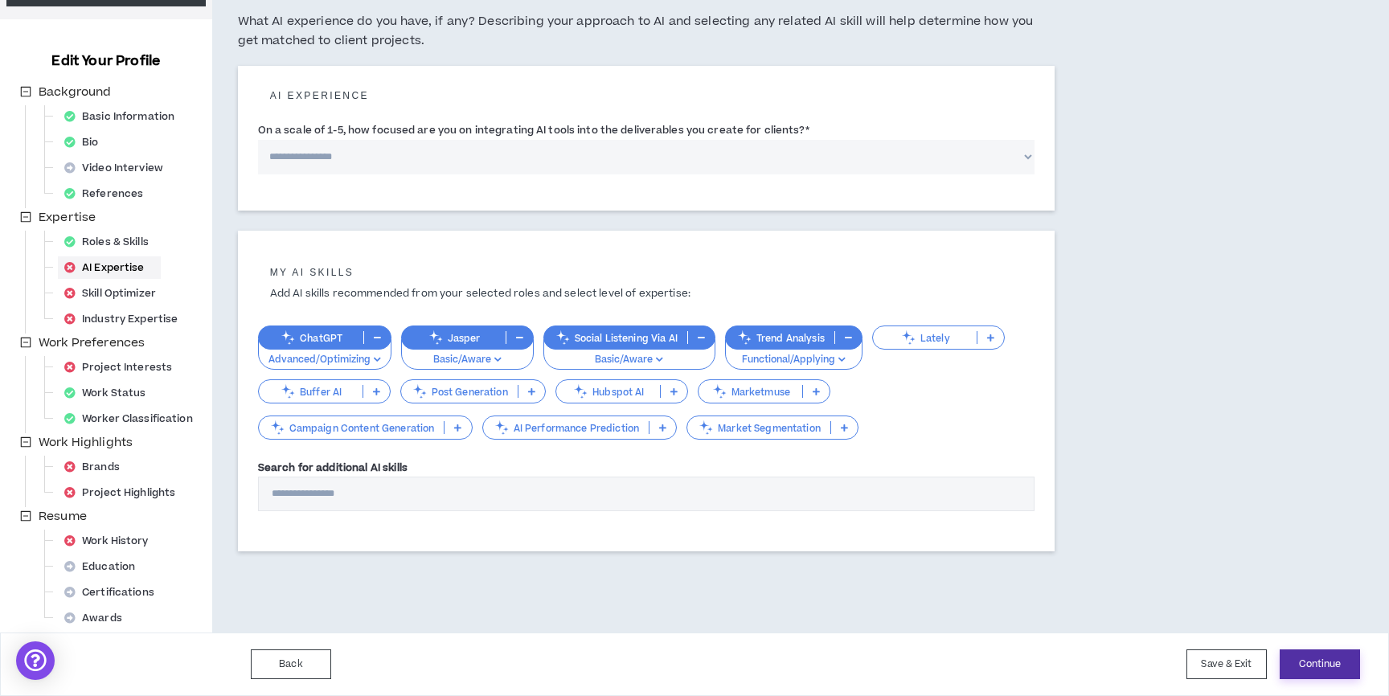
click at [1342, 664] on button "Continue" at bounding box center [1320, 664] width 80 height 30
click at [1320, 670] on button "Continue" at bounding box center [1320, 664] width 80 height 30
click at [368, 147] on select "**********" at bounding box center [646, 157] width 776 height 35
select select "*"
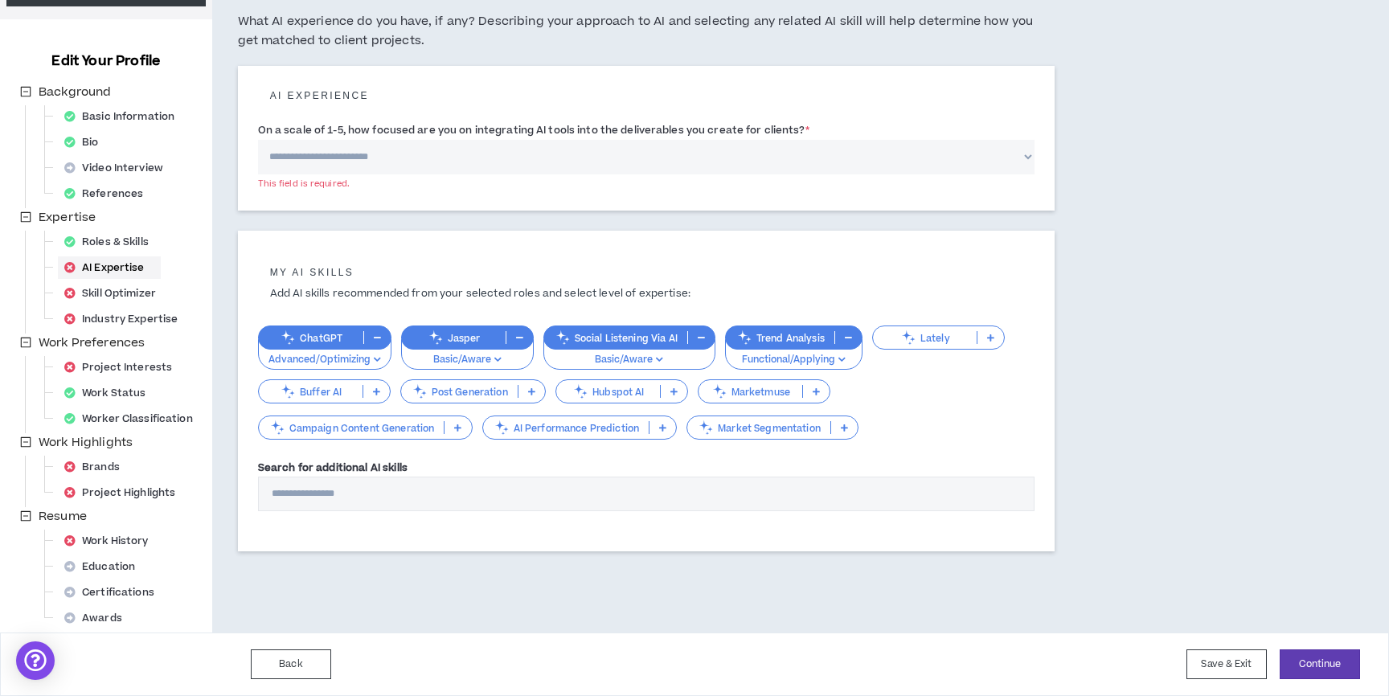
click at [258, 140] on select "**********" at bounding box center [646, 157] width 776 height 35
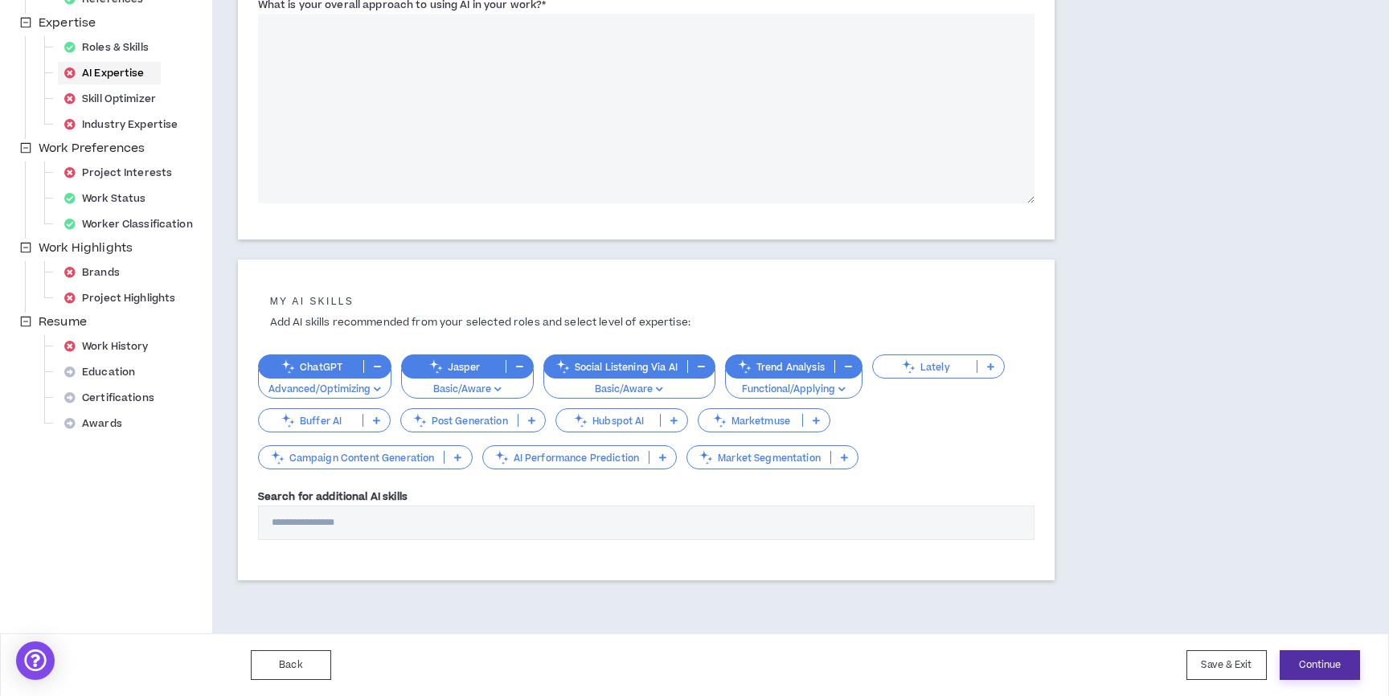
click at [1315, 667] on button "Continue" at bounding box center [1320, 665] width 80 height 30
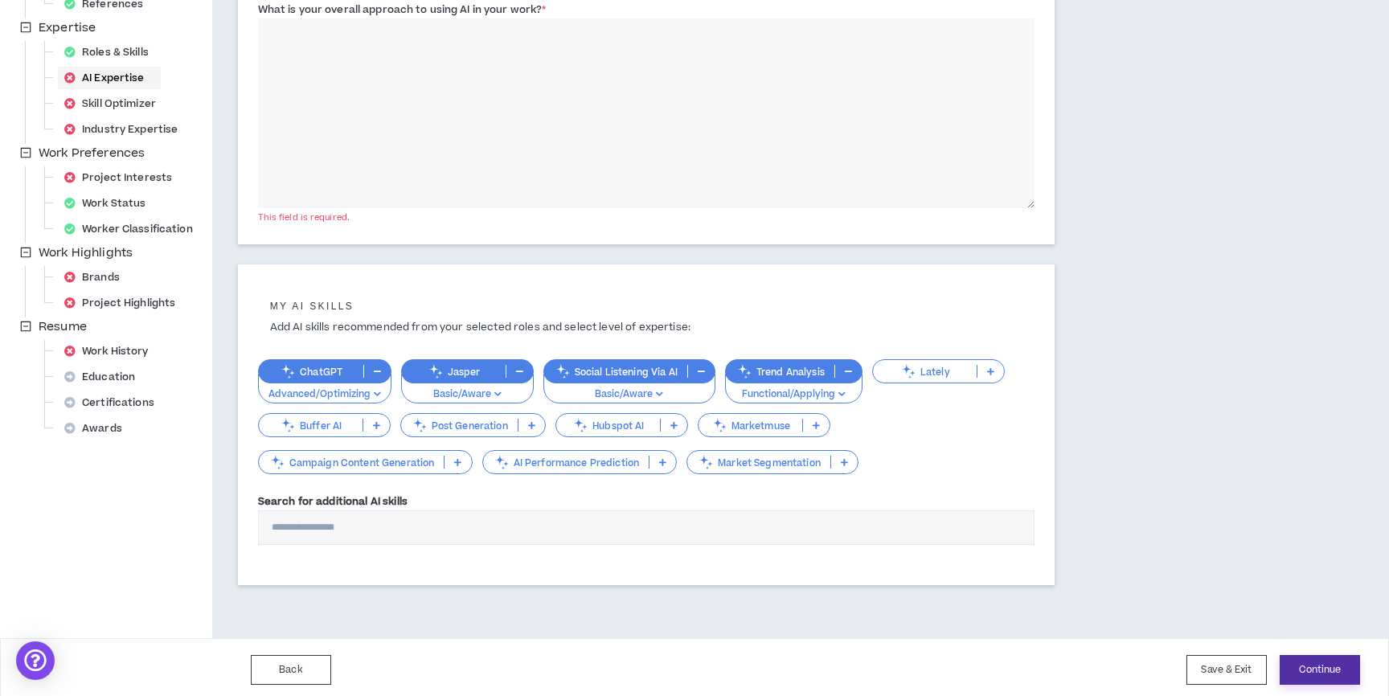
scroll to position [85, 0]
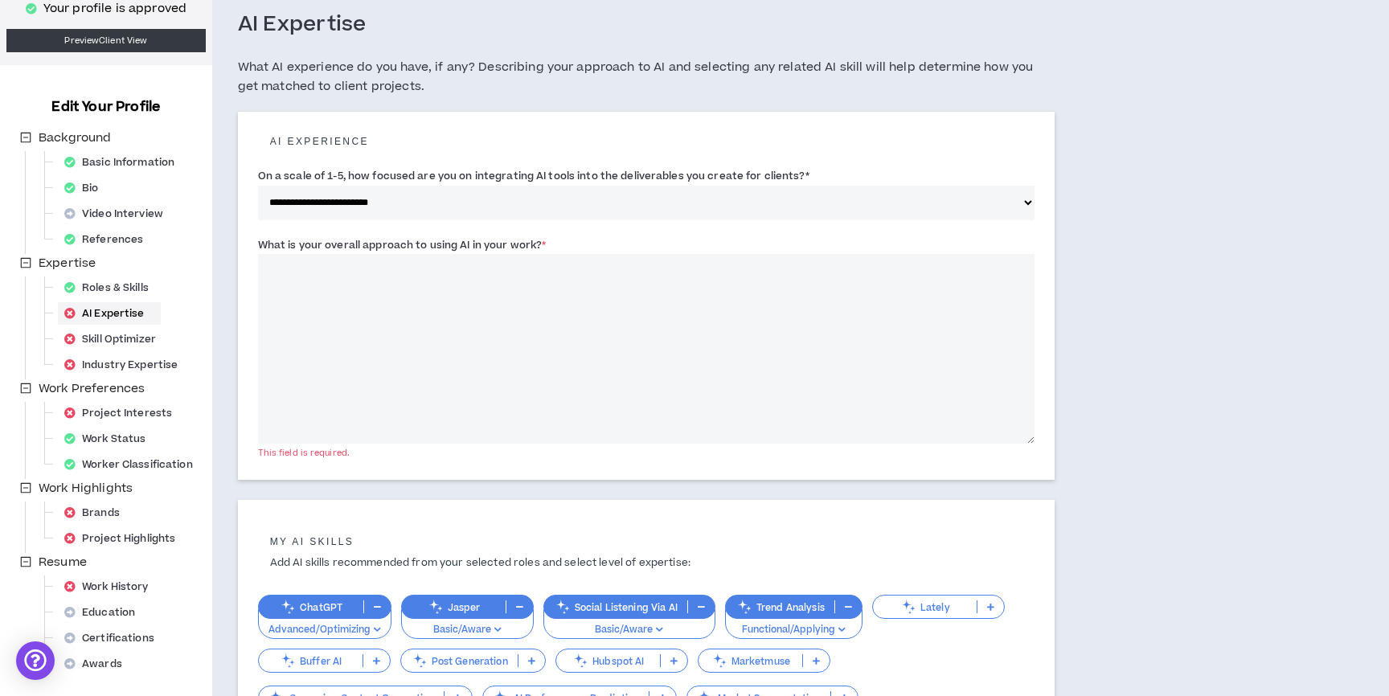
click at [387, 297] on textarea "What is your overall approach to using AI in your work? *" at bounding box center [646, 349] width 776 height 190
type textarea "*"
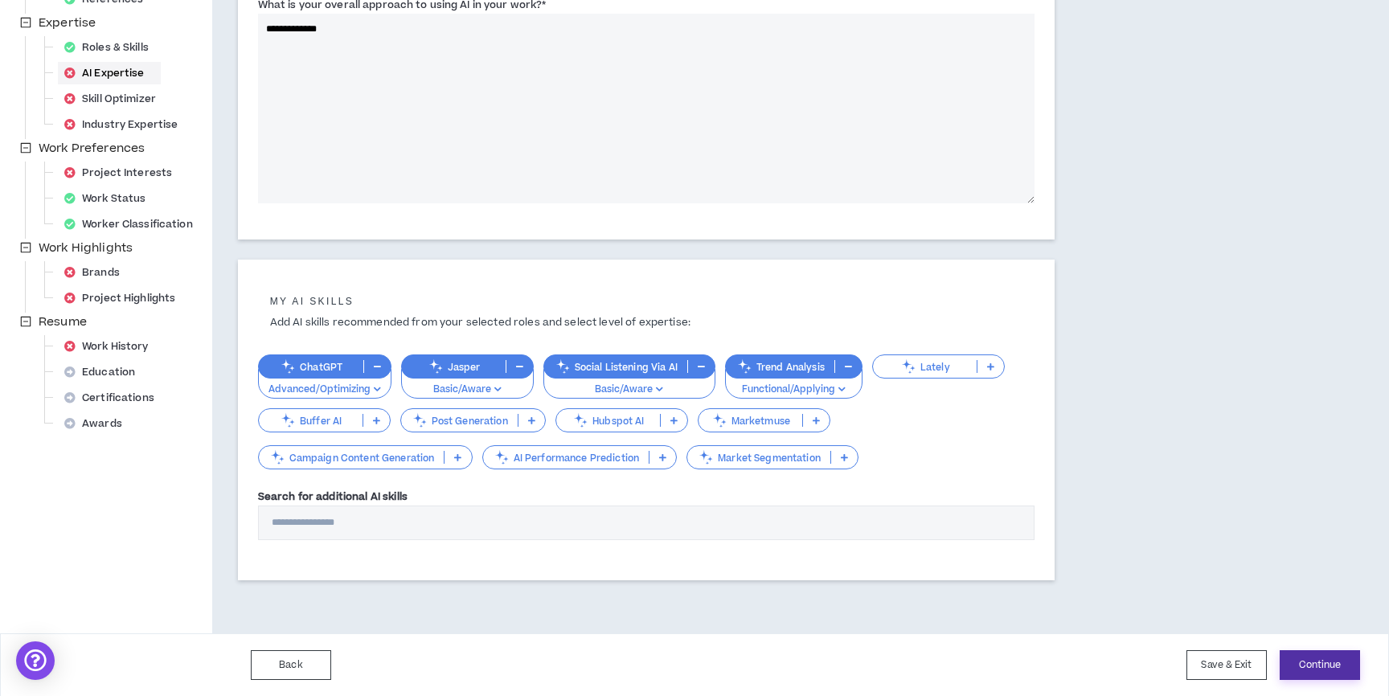
type textarea "**********"
click at [1337, 675] on button "Continue" at bounding box center [1320, 665] width 80 height 30
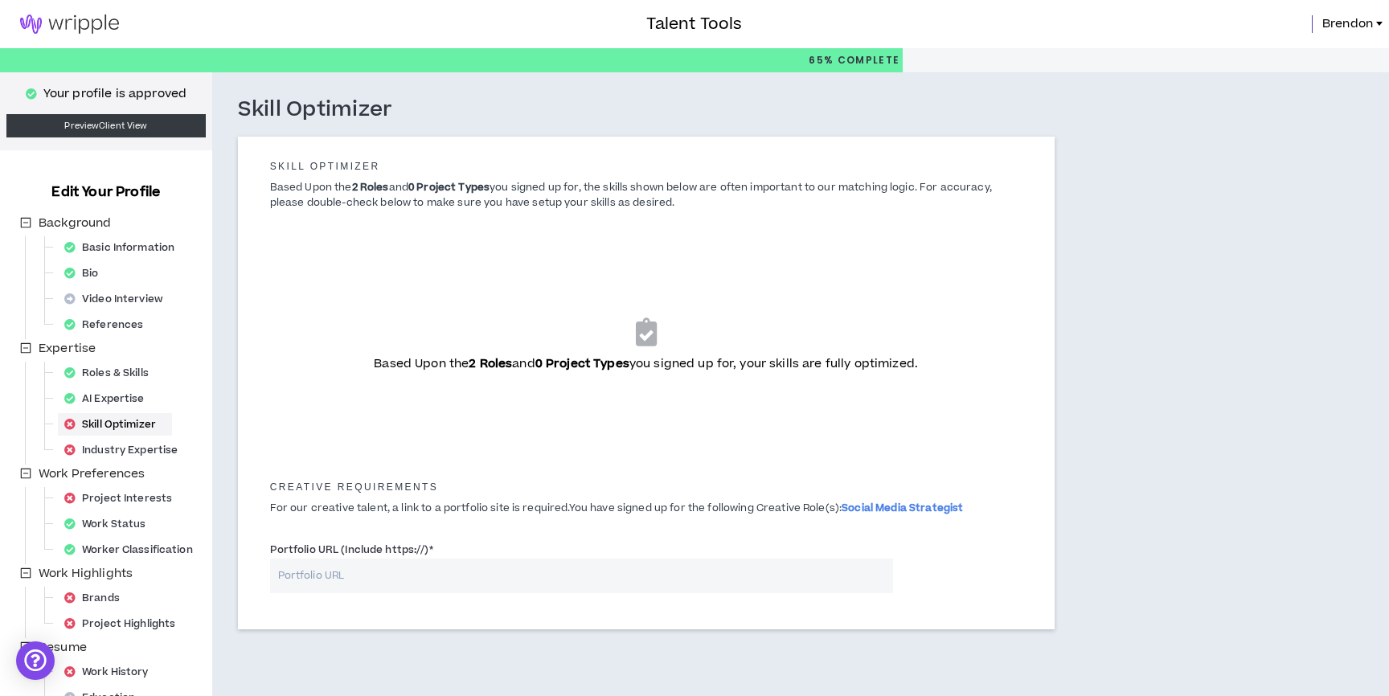
click at [401, 577] on input "Portfolio URL (Include https://) *" at bounding box center [581, 576] width 623 height 35
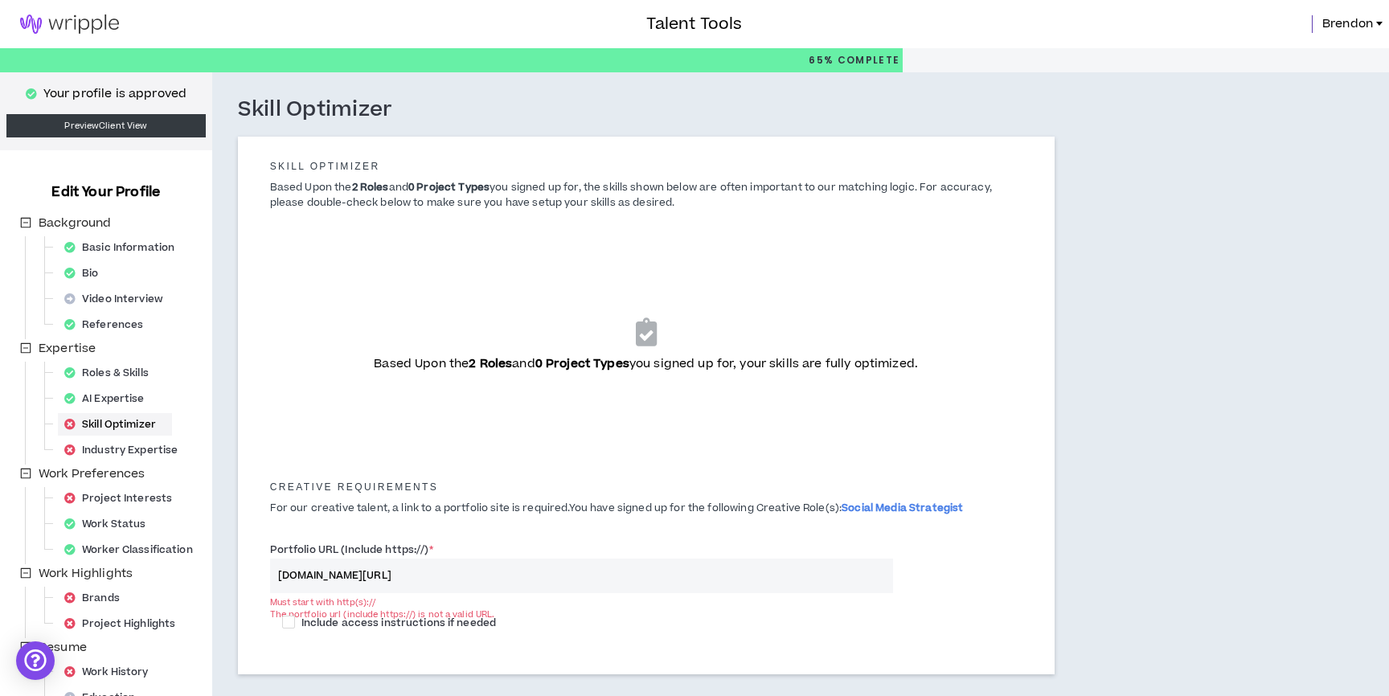
scroll to position [131, 0]
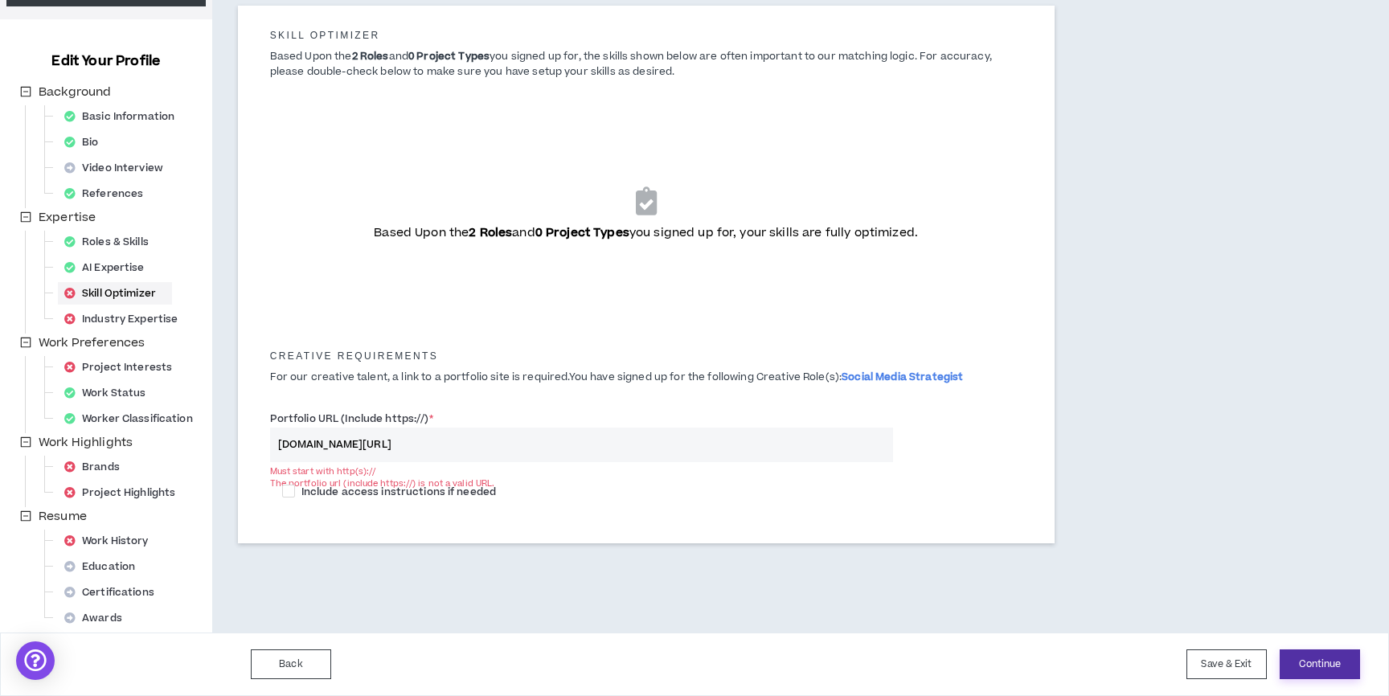
type input "[DOMAIN_NAME][URL]"
click at [1325, 662] on button "Continue" at bounding box center [1320, 664] width 80 height 30
